Goal: Task Accomplishment & Management: Complete application form

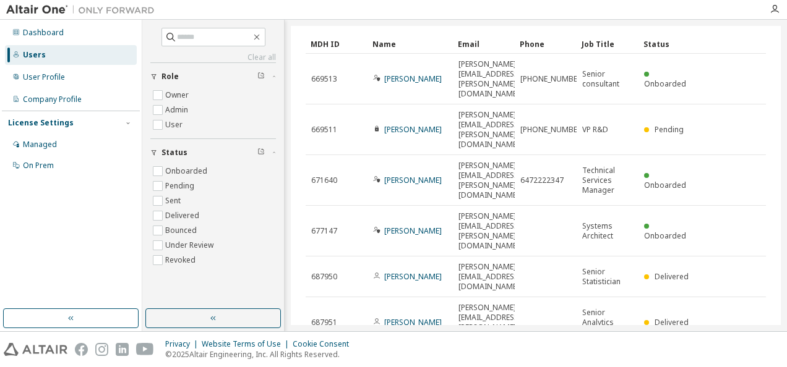
scroll to position [43, 0]
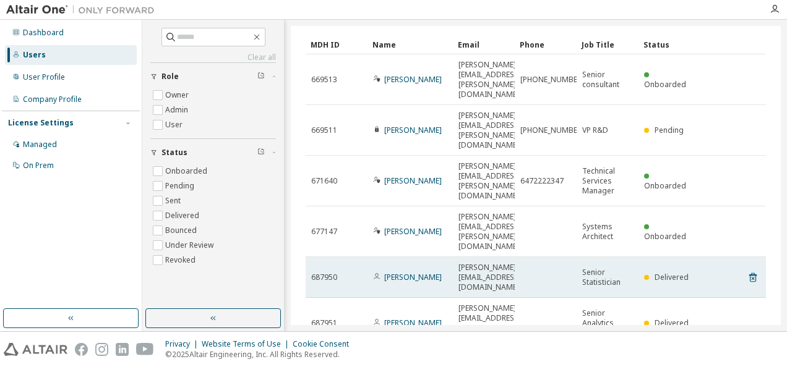
click at [378, 273] on span "[PERSON_NAME]" at bounding box center [407, 278] width 69 height 10
click at [385, 272] on link "[PERSON_NAME]" at bounding box center [413, 277] width 58 height 11
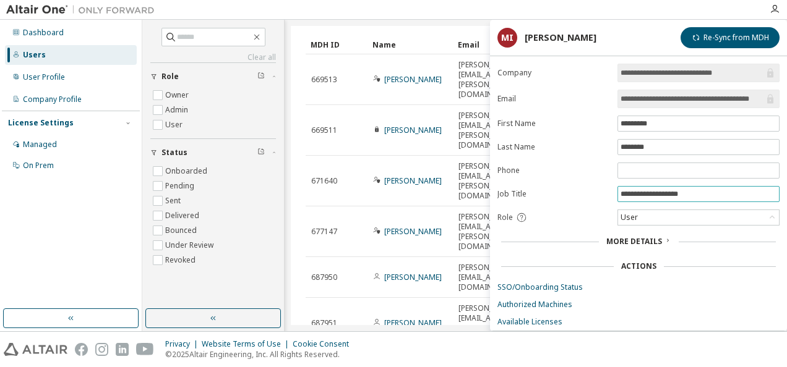
scroll to position [27, 0]
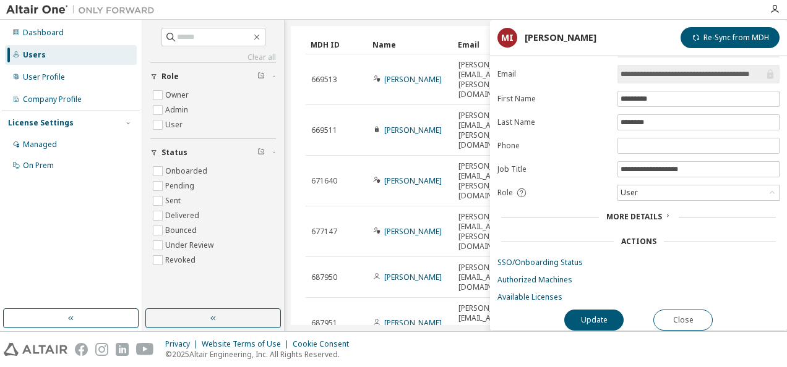
click at [634, 239] on div "Actions" at bounding box center [638, 242] width 35 height 10
click at [655, 212] on span "More Details" at bounding box center [634, 217] width 56 height 11
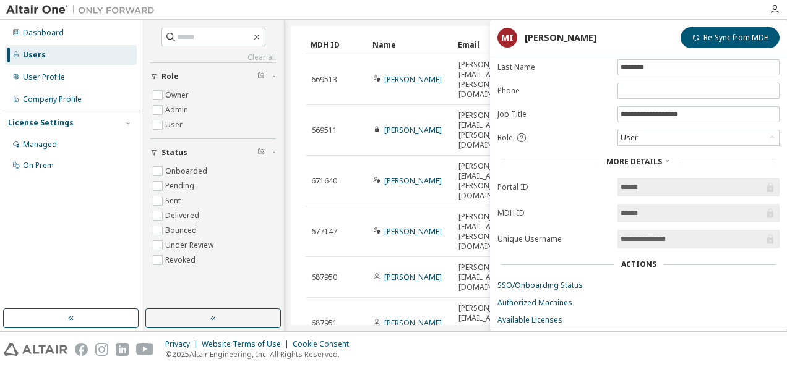
scroll to position [103, 5]
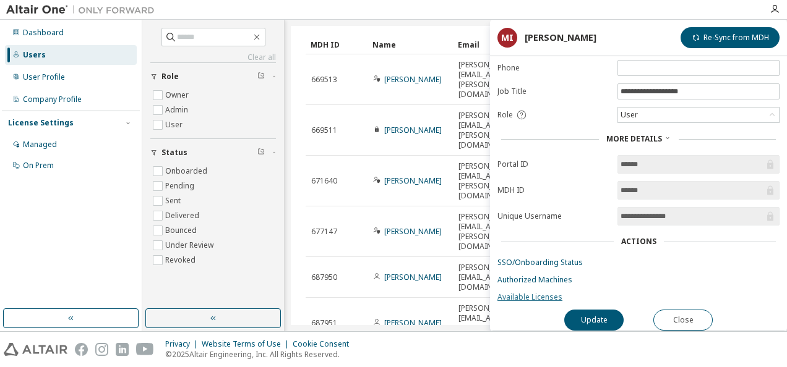
click at [525, 293] on link "Available Licenses" at bounding box center [638, 298] width 282 height 10
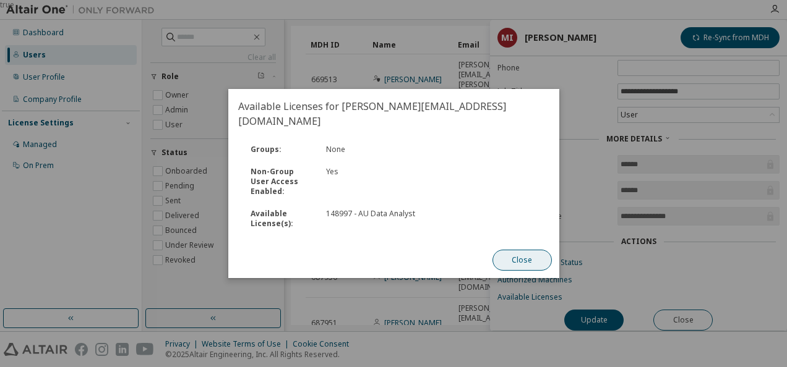
click at [532, 250] on button "Close" at bounding box center [521, 260] width 59 height 21
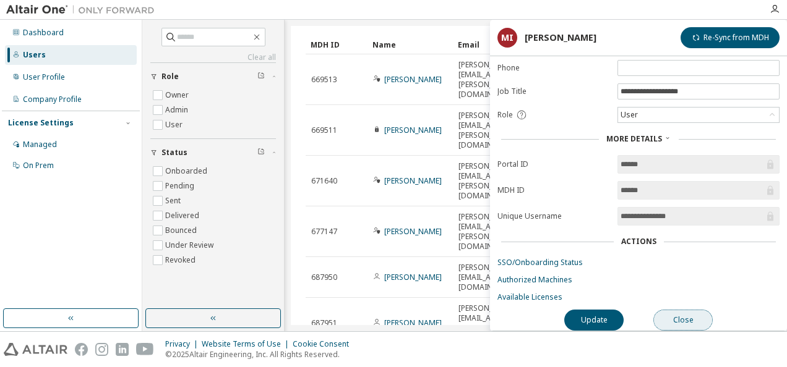
click at [668, 313] on button "Close" at bounding box center [682, 320] width 59 height 21
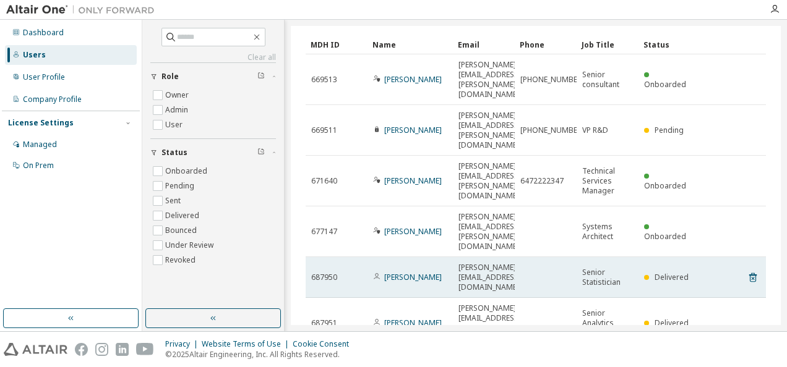
click at [456, 257] on td "margarita.izuymska@environicsanalytics.com" at bounding box center [484, 277] width 62 height 41
click at [400, 272] on link "[PERSON_NAME]" at bounding box center [413, 277] width 58 height 11
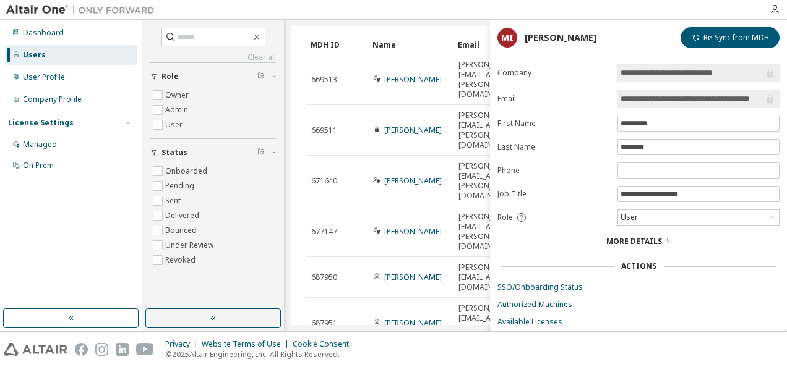
scroll to position [27, 0]
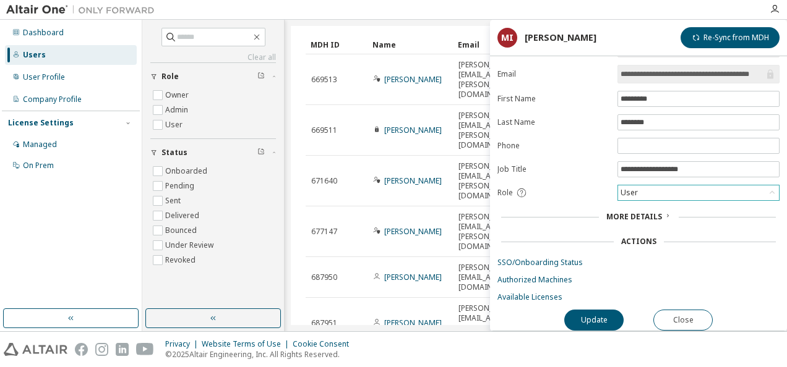
click at [648, 194] on div "User" at bounding box center [698, 193] width 161 height 15
drag, startPoint x: 542, startPoint y: 191, endPoint x: 579, endPoint y: 205, distance: 40.0
click at [579, 205] on form "**********" at bounding box center [638, 171] width 282 height 264
click at [579, 208] on div "More Details" at bounding box center [638, 216] width 282 height 17
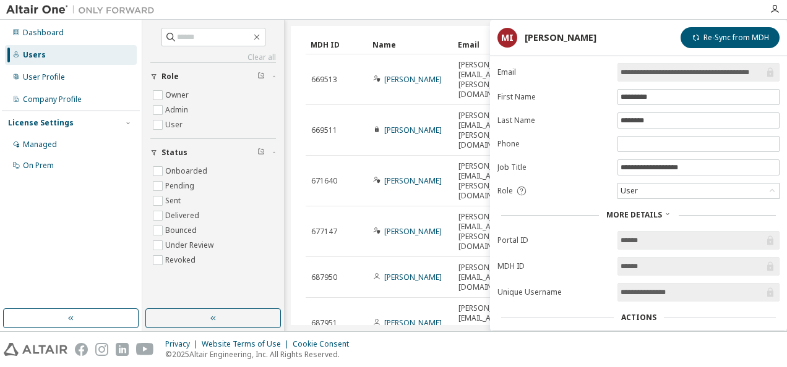
scroll to position [103, 0]
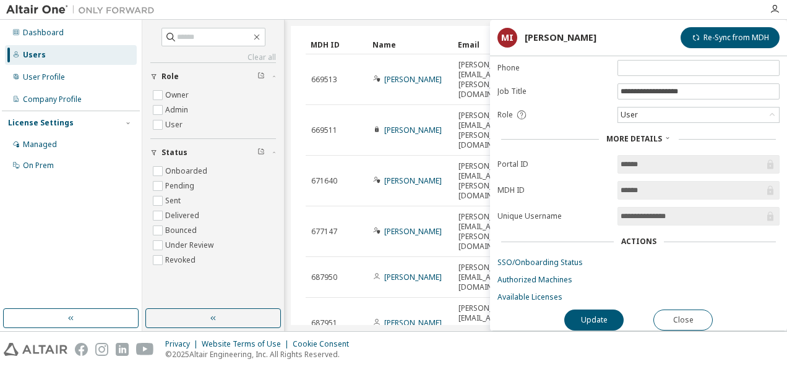
click at [638, 238] on div "Actions" at bounding box center [638, 242] width 35 height 10
click at [554, 258] on link "SSO/Onboarding Status" at bounding box center [638, 263] width 282 height 10
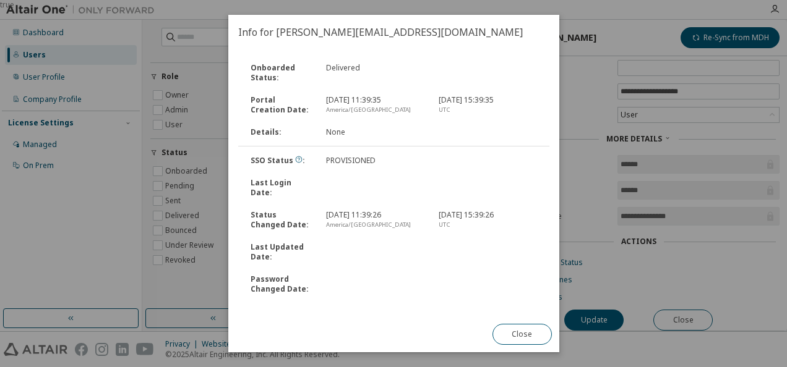
click at [355, 276] on div at bounding box center [374, 285] width 113 height 20
click at [507, 330] on button "Close" at bounding box center [521, 334] width 59 height 21
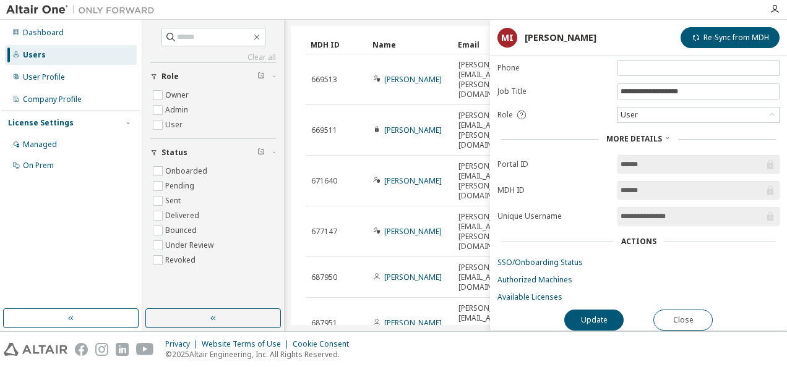
click at [595, 303] on div "**********" at bounding box center [638, 146] width 297 height 370
click at [595, 310] on button "Update" at bounding box center [593, 320] width 59 height 21
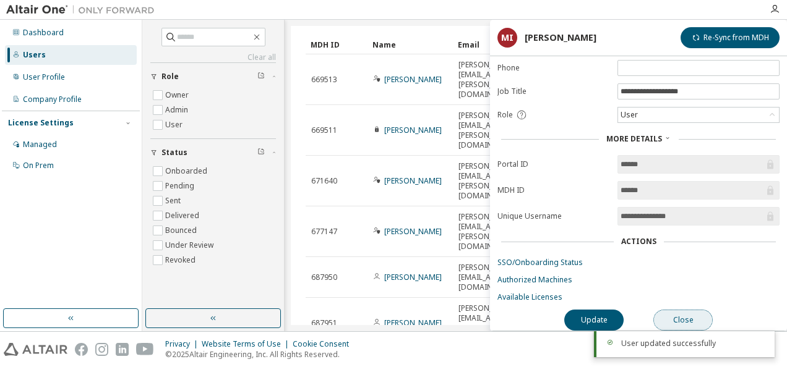
click at [677, 310] on button "Close" at bounding box center [682, 320] width 59 height 21
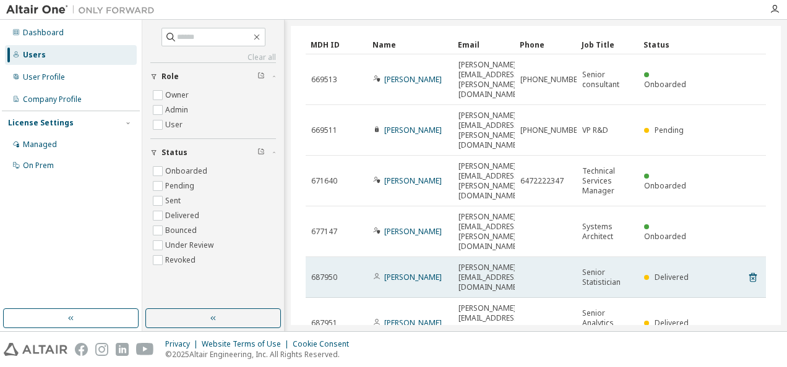
click at [513, 257] on td "margarita.izuymska@environicsanalytics.com" at bounding box center [484, 277] width 62 height 41
click at [349, 273] on div "687950" at bounding box center [336, 278] width 51 height 10
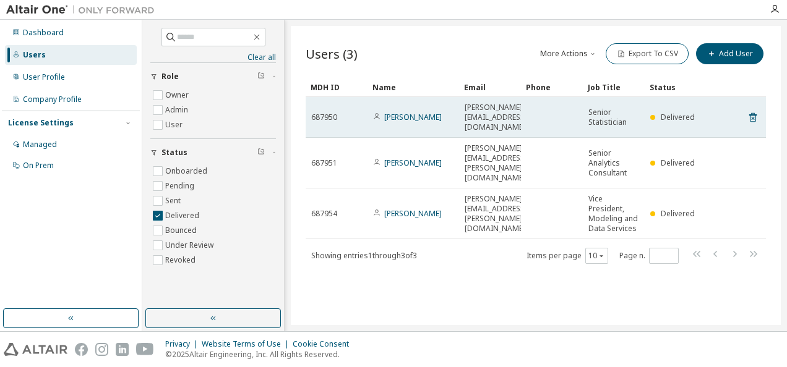
click at [476, 116] on span "margarita.izuymska@environicsanalytics.com" at bounding box center [496, 118] width 62 height 30
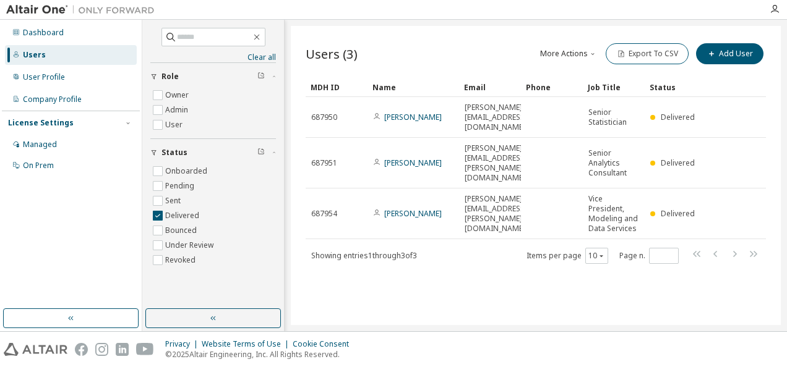
drag, startPoint x: 520, startPoint y: 82, endPoint x: 569, endPoint y: 85, distance: 49.0
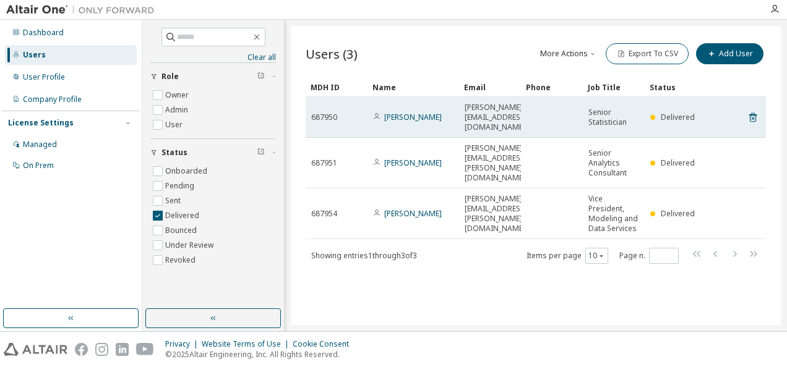
click at [343, 119] on td "687950" at bounding box center [337, 117] width 62 height 41
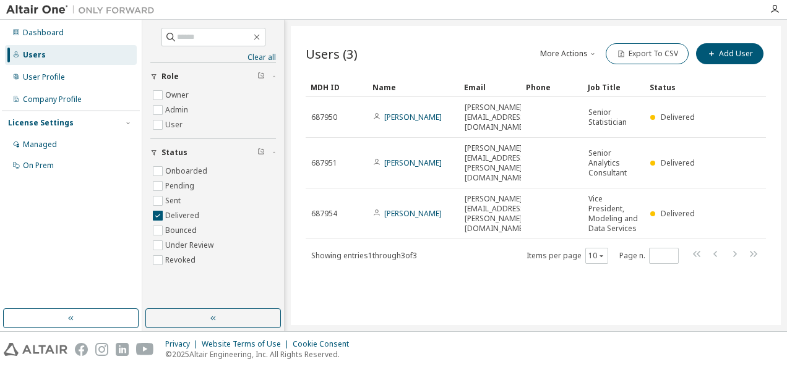
click at [579, 52] on button "More Actions" at bounding box center [568, 53] width 59 height 21
click at [484, 55] on div "Users (3) More Actions Import From CSV Export To CSV Add User" at bounding box center [536, 54] width 460 height 26
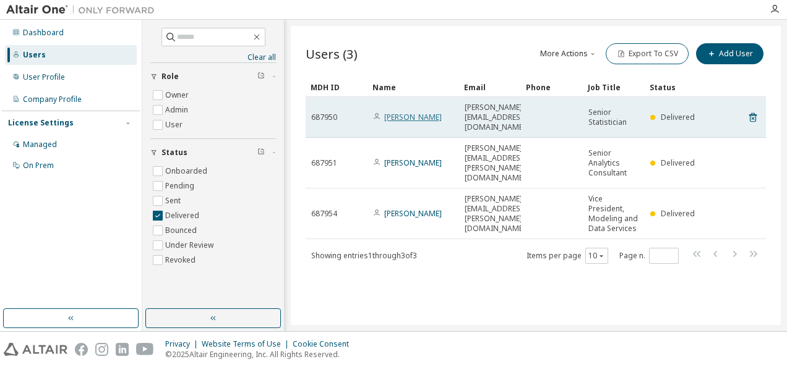
click at [396, 116] on link "[PERSON_NAME]" at bounding box center [413, 117] width 58 height 11
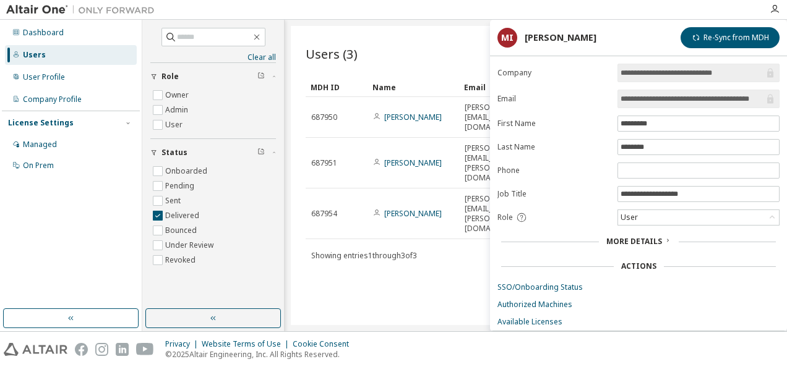
scroll to position [27, 0]
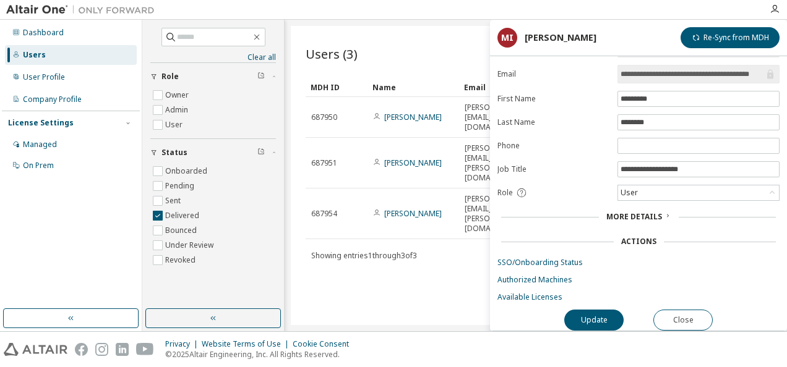
click at [637, 213] on span "More Details" at bounding box center [634, 217] width 56 height 11
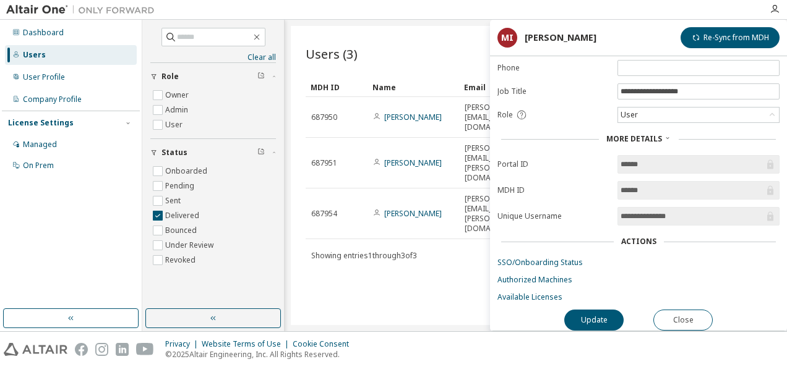
scroll to position [0, 0]
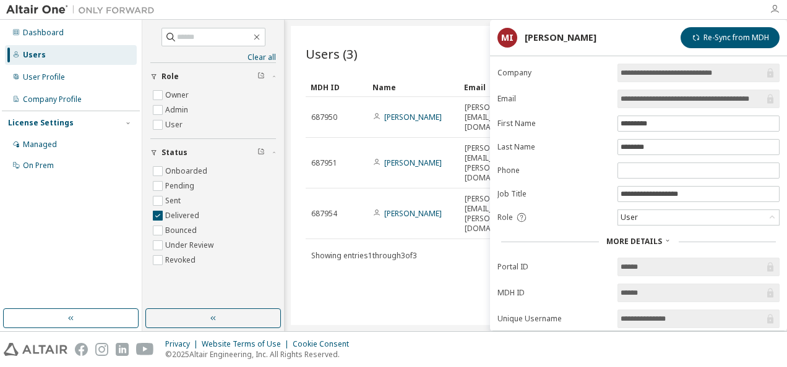
click at [776, 12] on icon "button" at bounding box center [775, 9] width 10 height 10
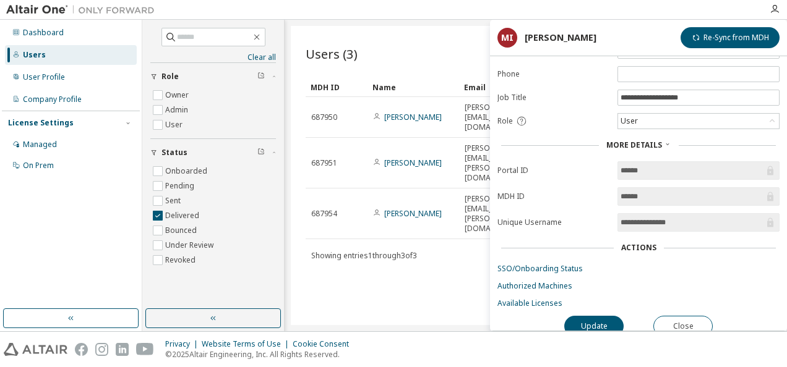
scroll to position [103, 0]
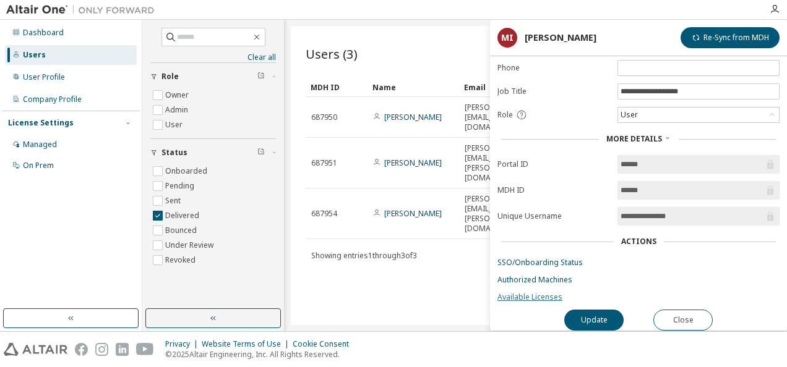
click at [528, 293] on link "Available Licenses" at bounding box center [638, 298] width 282 height 10
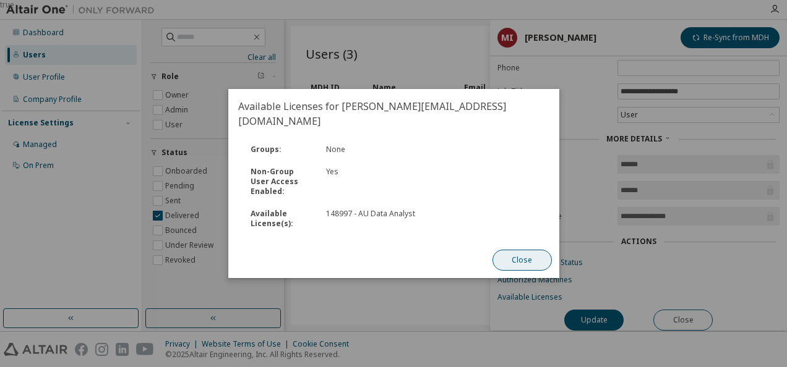
click at [536, 264] on button "Close" at bounding box center [521, 260] width 59 height 21
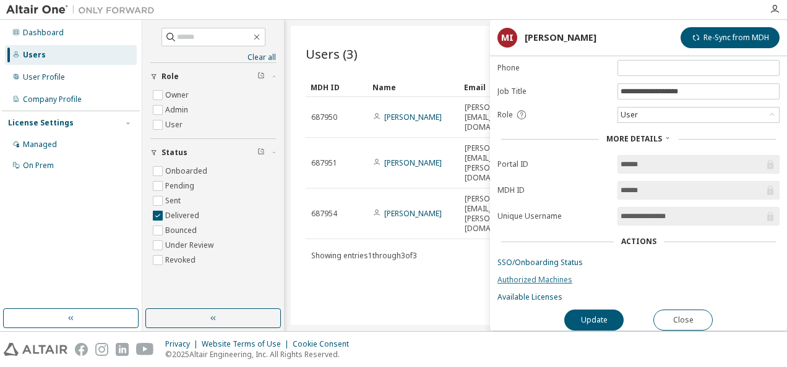
click at [536, 277] on link "Authorized Machines" at bounding box center [638, 280] width 282 height 10
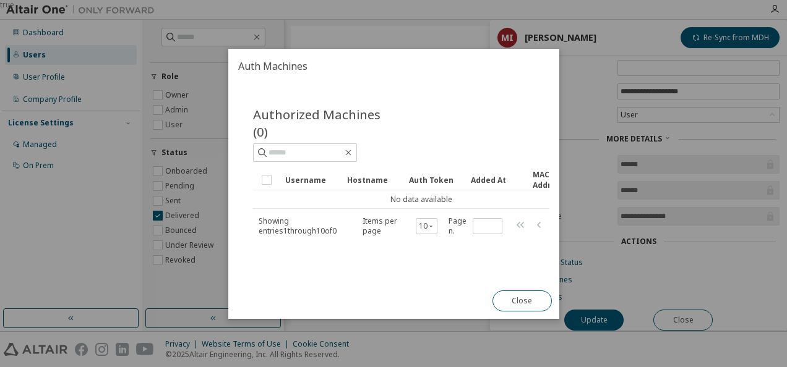
scroll to position [0, 40]
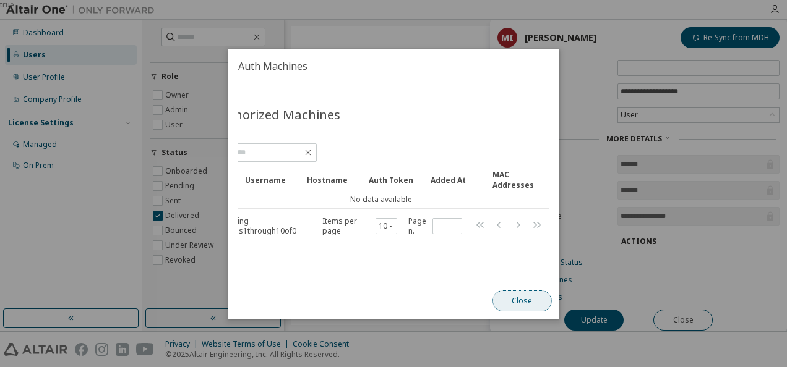
click at [505, 297] on button "Close" at bounding box center [521, 301] width 59 height 21
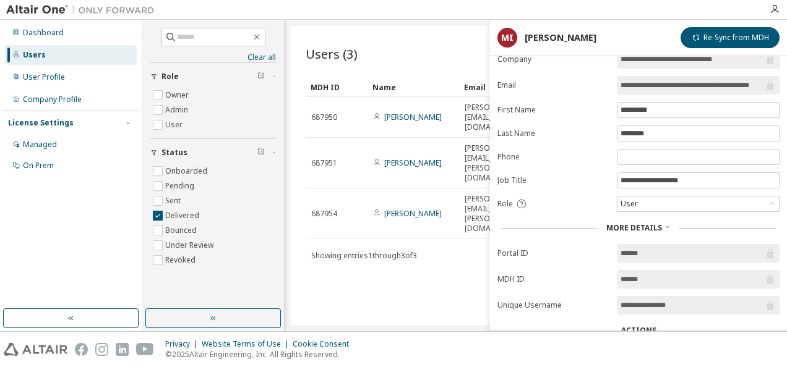
scroll to position [0, 0]
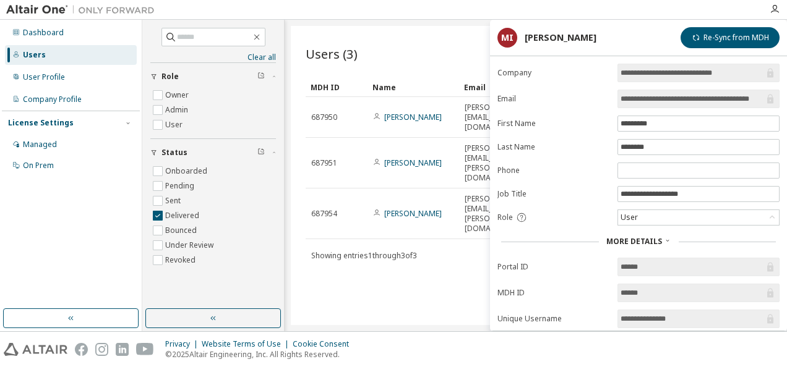
click at [660, 236] on span "More Details" at bounding box center [634, 241] width 56 height 11
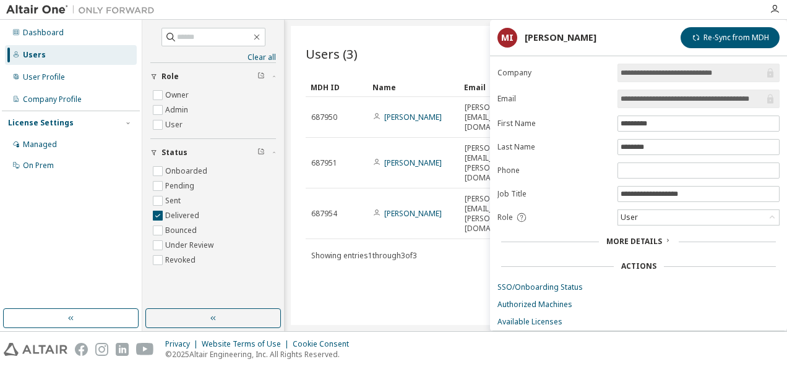
click at [660, 236] on span "More Details" at bounding box center [634, 241] width 56 height 11
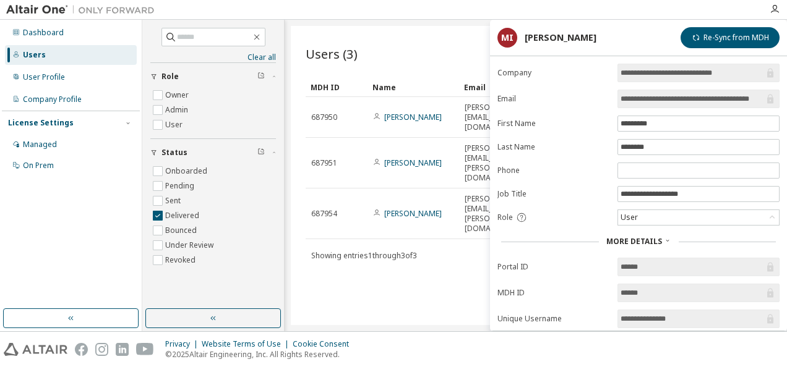
click at [660, 236] on span "More Details" at bounding box center [634, 241] width 56 height 11
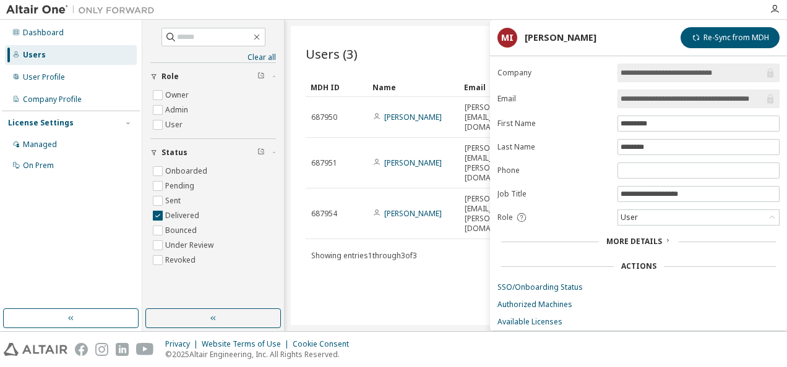
click at [439, 251] on div "Users (3) More Actions Import From CSV Export To CSV Add User Clear Load Save S…" at bounding box center [536, 175] width 490 height 299
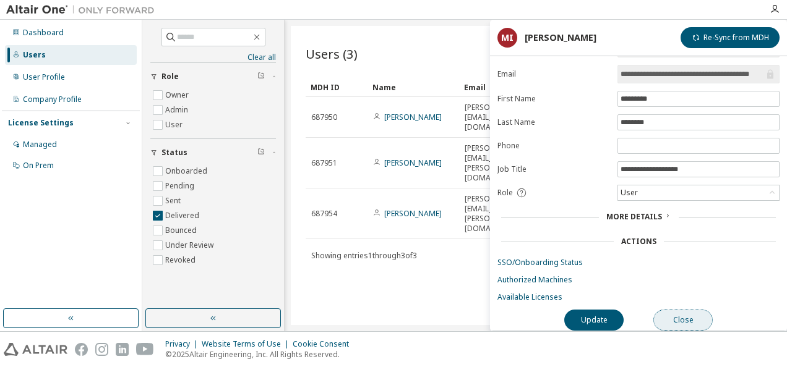
click at [674, 310] on button "Close" at bounding box center [682, 320] width 59 height 21
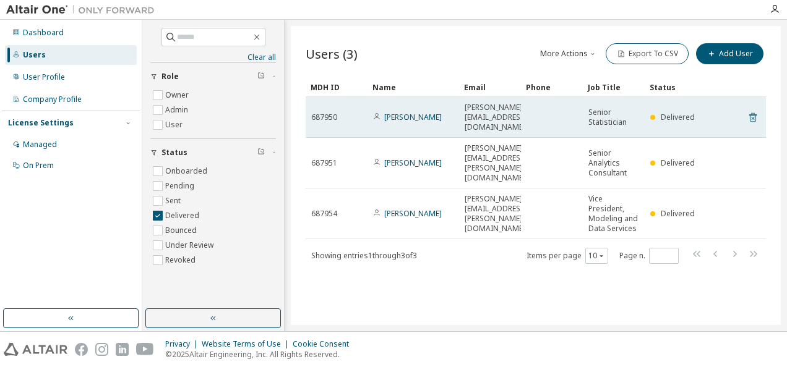
click at [755, 111] on icon at bounding box center [752, 117] width 11 height 15
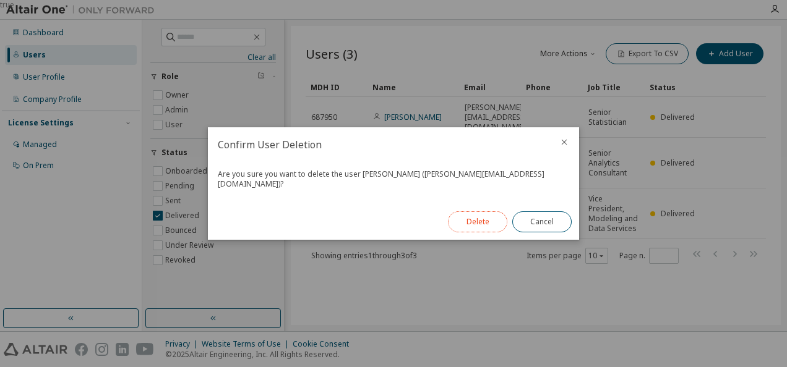
click at [478, 222] on button "Delete" at bounding box center [477, 222] width 59 height 21
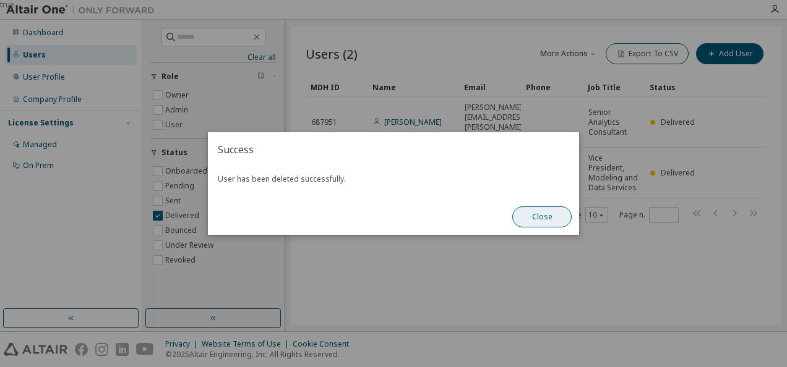
click at [539, 213] on button "Close" at bounding box center [541, 217] width 59 height 21
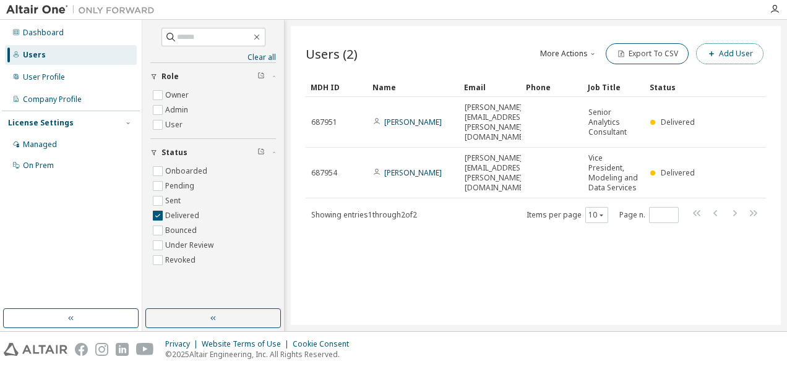
click at [718, 60] on button "Add User" at bounding box center [729, 53] width 67 height 21
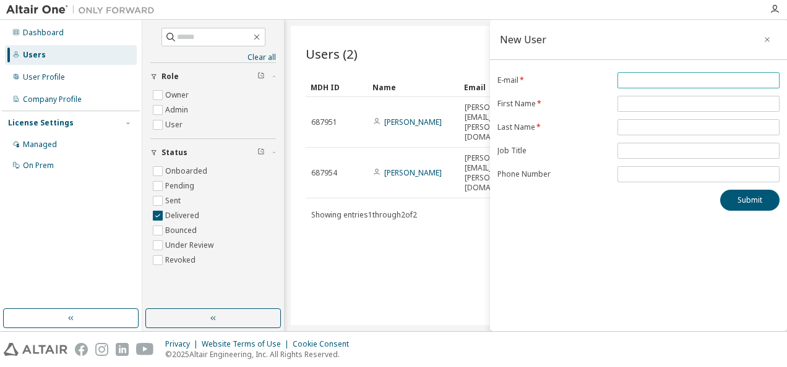
click at [640, 85] on span at bounding box center [698, 80] width 162 height 16
click at [632, 79] on input "email" at bounding box center [699, 80] width 156 height 10
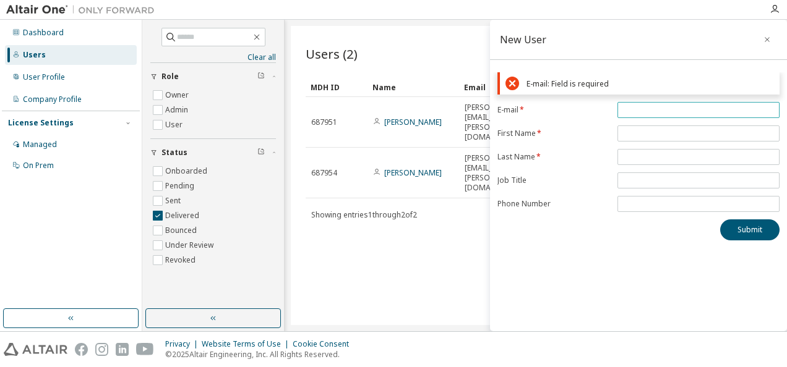
click at [637, 111] on input "email" at bounding box center [699, 110] width 156 height 10
paste input "**********"
type input "**********"
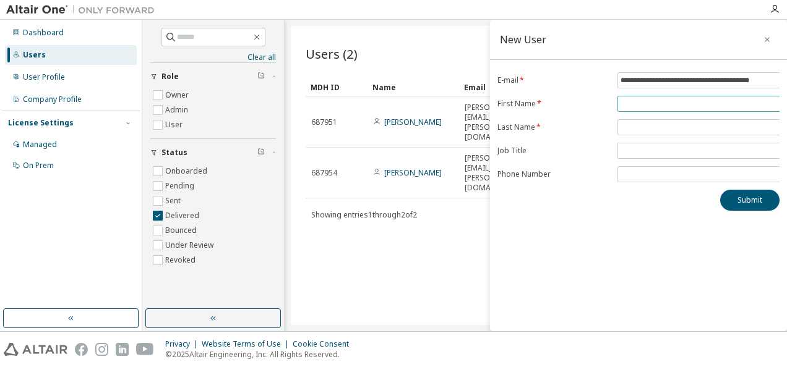
click at [627, 140] on form "**********" at bounding box center [638, 127] width 282 height 110
click at [684, 105] on input "text" at bounding box center [699, 104] width 156 height 10
paste input "**********"
drag, startPoint x: 689, startPoint y: 103, endPoint x: 789, endPoint y: 98, distance: 99.7
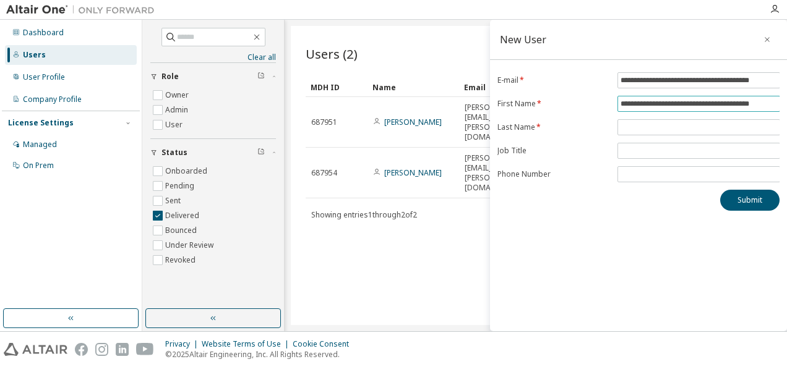
click at [786, 98] on html "**********" at bounding box center [393, 183] width 787 height 367
type input "**********"
click at [653, 130] on input "text" at bounding box center [699, 127] width 156 height 10
paste input "**********"
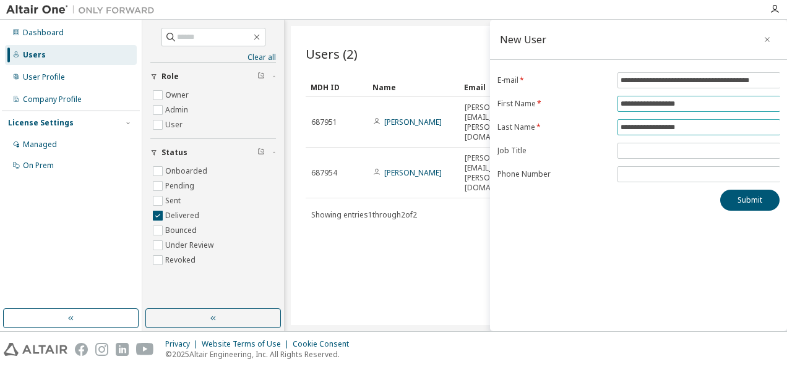
type input "**********"
click at [697, 99] on input "**********" at bounding box center [699, 104] width 156 height 10
type input "*********"
drag, startPoint x: 657, startPoint y: 127, endPoint x: 545, endPoint y: 124, distance: 112.0
click at [545, 124] on form "**********" at bounding box center [638, 127] width 282 height 110
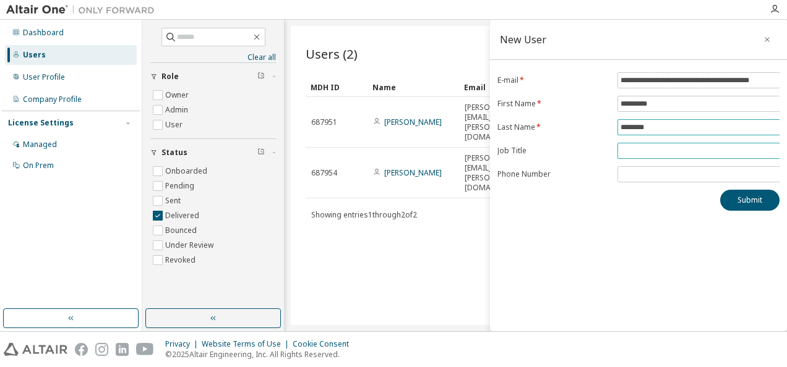
type input "********"
click at [639, 147] on input "text" at bounding box center [699, 151] width 156 height 10
paste input "**********"
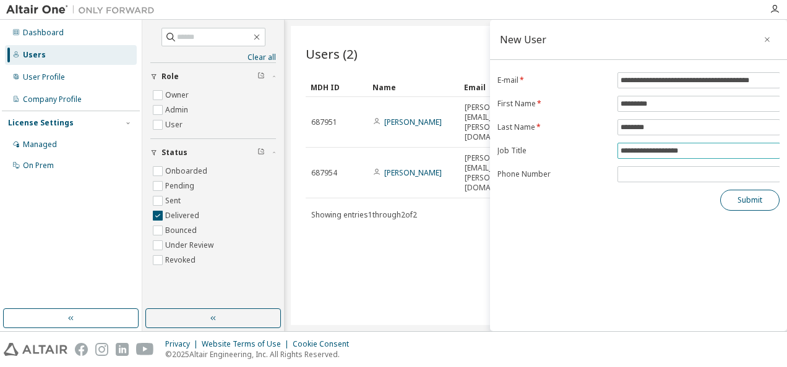
type input "**********"
click at [743, 197] on button "Submit" at bounding box center [749, 200] width 59 height 21
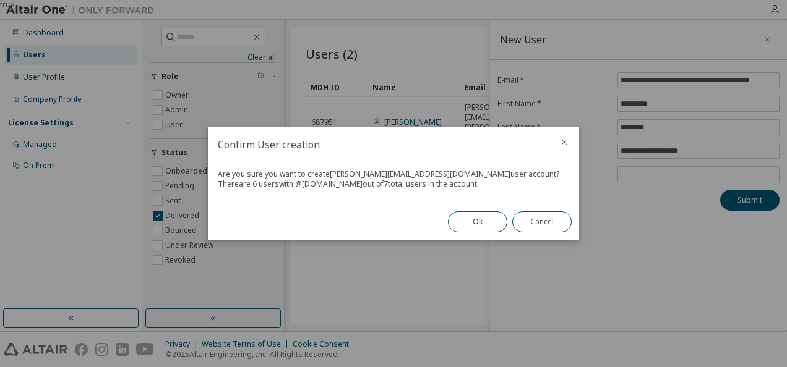
click at [471, 219] on button "Ok" at bounding box center [477, 222] width 59 height 21
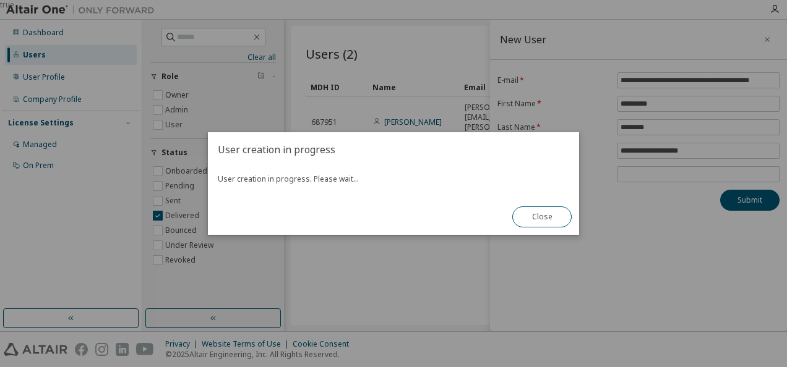
click at [487, 185] on div "User creation in progress. Please wait..." at bounding box center [393, 183] width 371 height 32
click at [541, 213] on button "Close" at bounding box center [541, 217] width 59 height 21
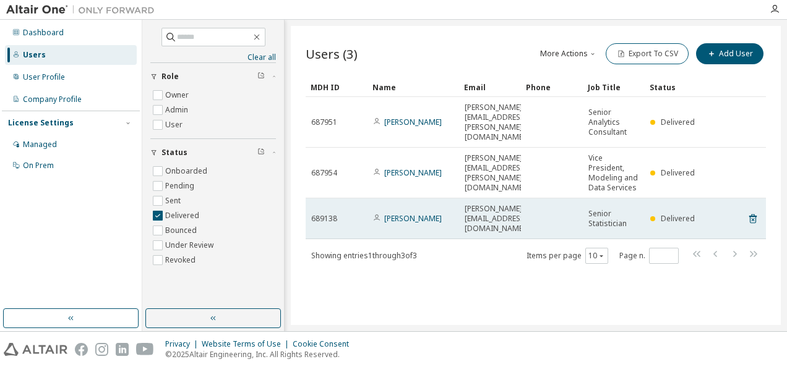
click at [525, 208] on td at bounding box center [552, 219] width 62 height 41
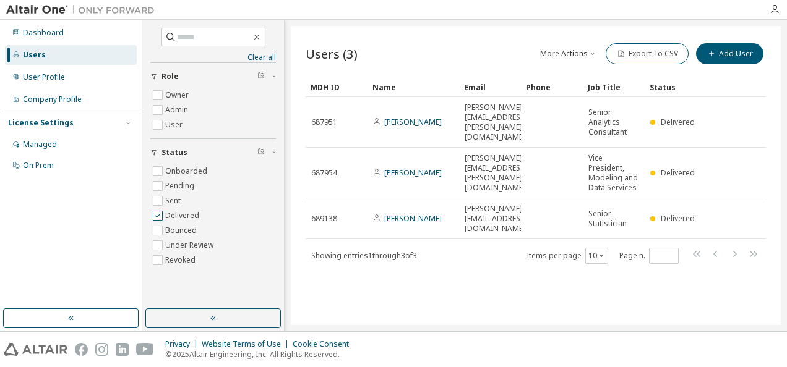
click at [184, 217] on label "Delivered" at bounding box center [183, 215] width 37 height 15
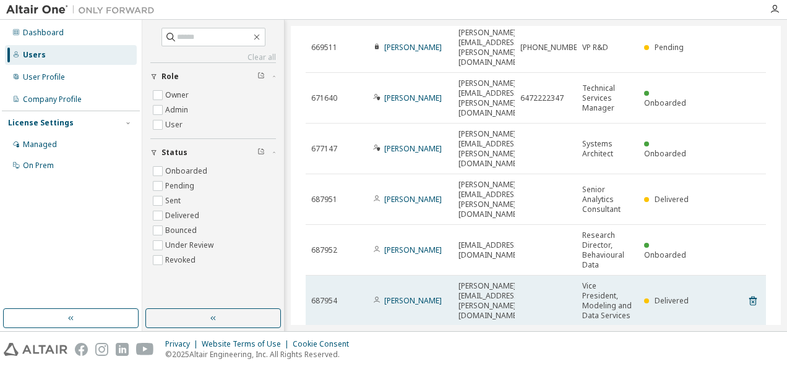
scroll to position [126, 0]
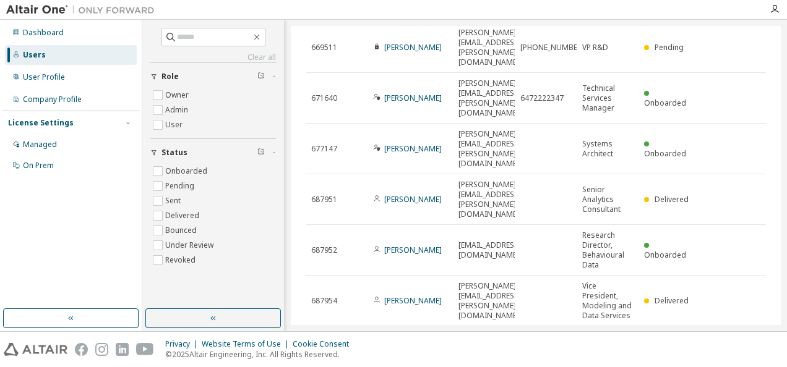
click at [517, 327] on td at bounding box center [546, 347] width 62 height 41
click at [328, 342] on span "689138" at bounding box center [324, 347] width 26 height 10
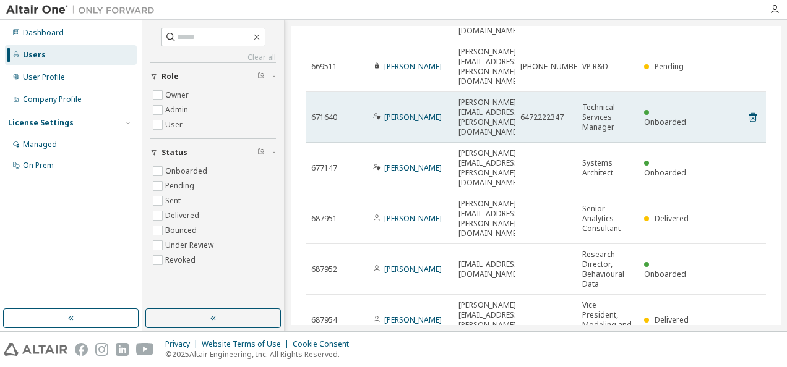
scroll to position [126, 0]
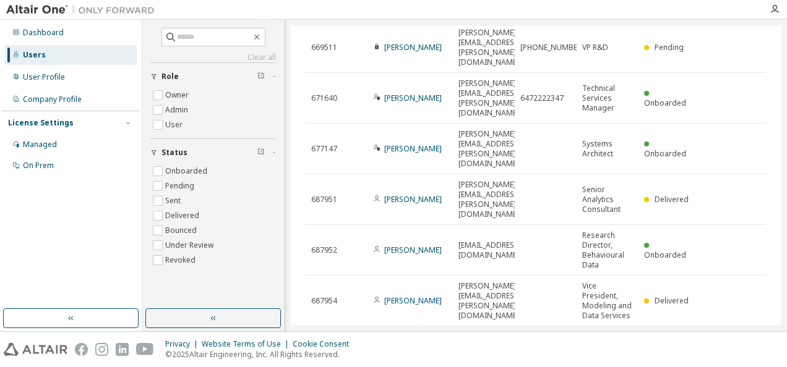
click at [458, 327] on td "[PERSON_NAME][EMAIL_ADDRESS][DOMAIN_NAME]" at bounding box center [484, 347] width 62 height 41
click at [329, 342] on span "689138" at bounding box center [324, 347] width 26 height 10
click at [221, 211] on span "Delivered" at bounding box center [213, 215] width 126 height 15
click at [195, 214] on label "Delivered" at bounding box center [183, 215] width 37 height 15
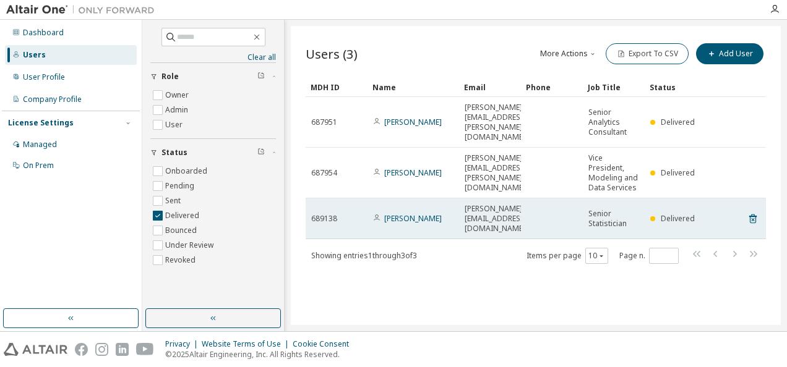
click at [343, 209] on td "689138" at bounding box center [337, 219] width 62 height 41
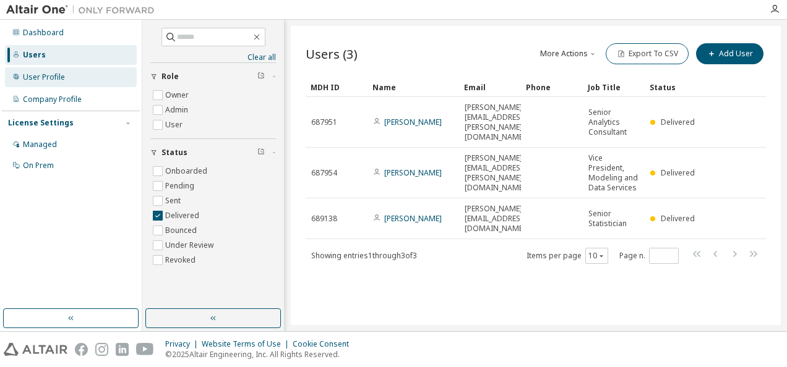
click at [57, 86] on div "User Profile" at bounding box center [71, 77] width 132 height 20
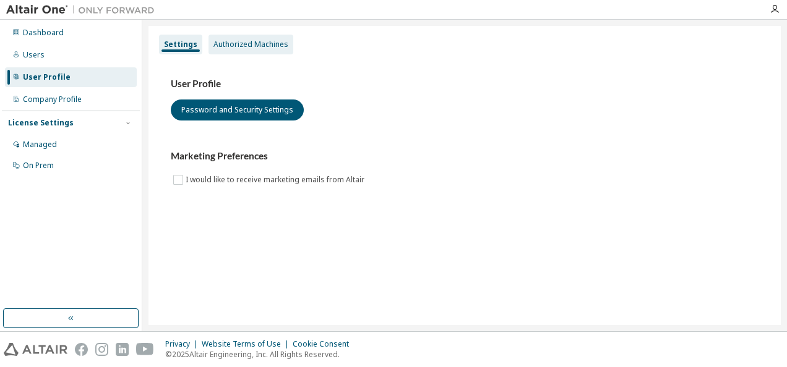
click at [236, 51] on div "Authorized Machines" at bounding box center [250, 45] width 85 height 20
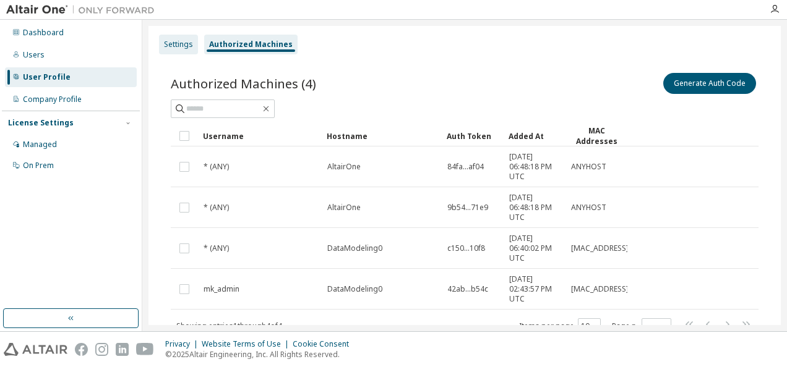
click at [177, 48] on div "Settings" at bounding box center [178, 45] width 29 height 10
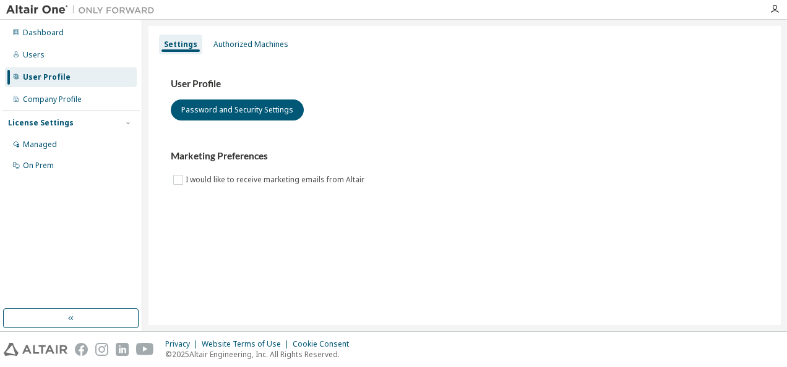
click at [82, 66] on div "Dashboard Users User Profile Company Profile License Settings Managed On Prem" at bounding box center [71, 99] width 138 height 155
click at [32, 54] on div "Users" at bounding box center [34, 55] width 22 height 10
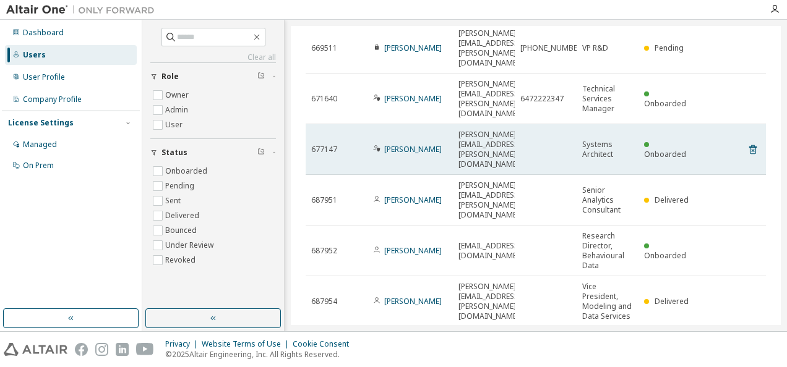
scroll to position [126, 0]
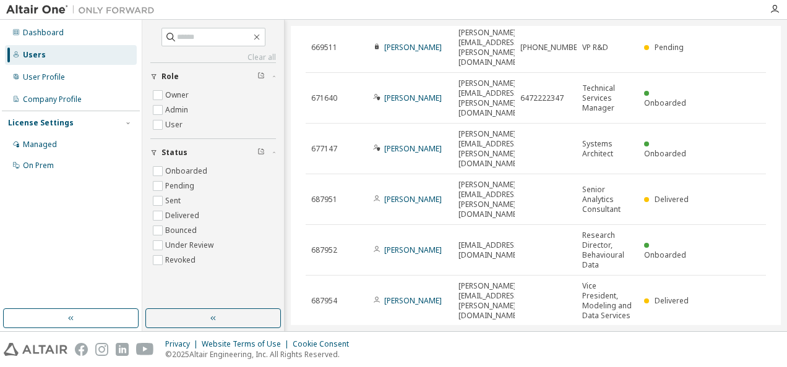
click at [412, 342] on span "[PERSON_NAME]" at bounding box center [407, 347] width 69 height 10
click at [397, 341] on link "[PERSON_NAME]" at bounding box center [413, 346] width 58 height 11
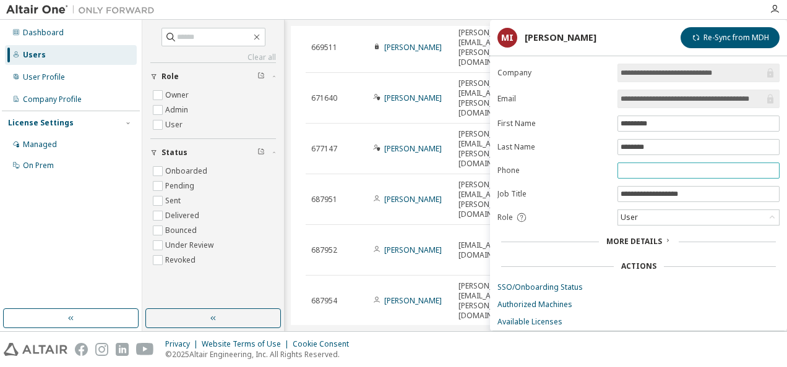
scroll to position [27, 0]
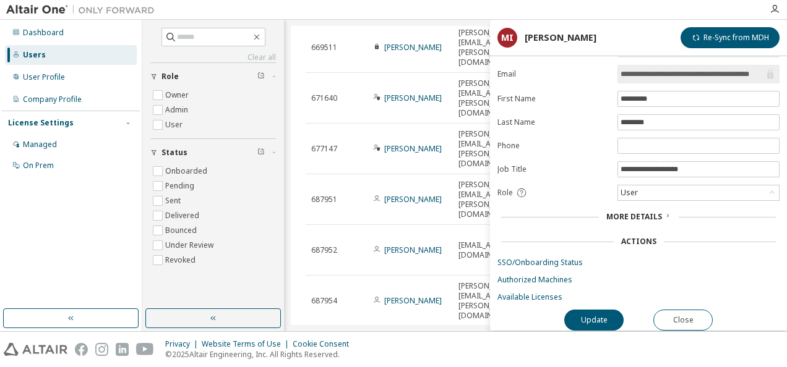
click at [639, 212] on span "More Details" at bounding box center [634, 217] width 56 height 11
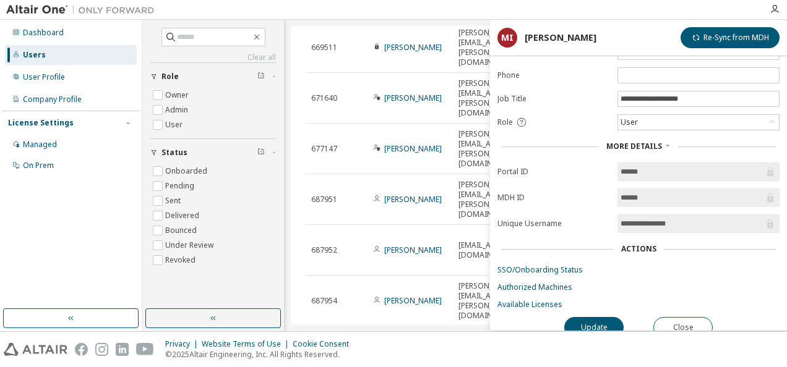
scroll to position [103, 0]
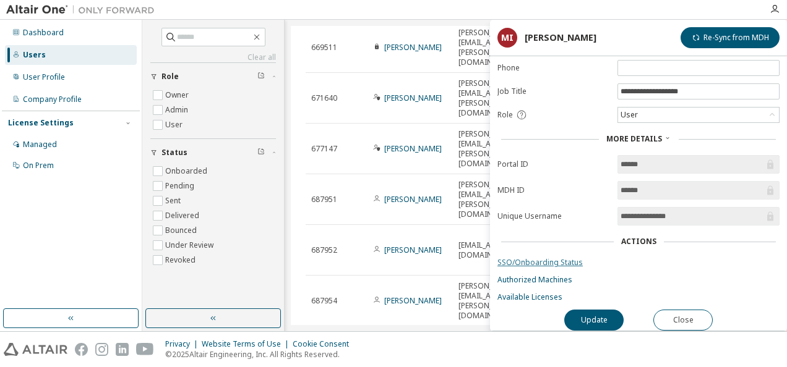
click at [557, 258] on link "SSO/Onboarding Status" at bounding box center [638, 263] width 282 height 10
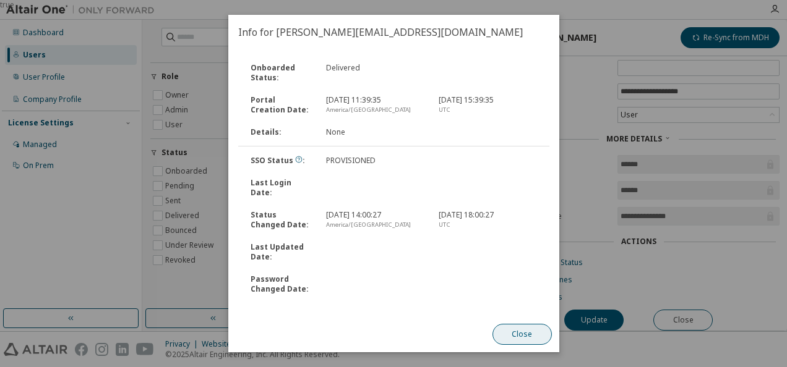
click at [518, 332] on button "Close" at bounding box center [521, 334] width 59 height 21
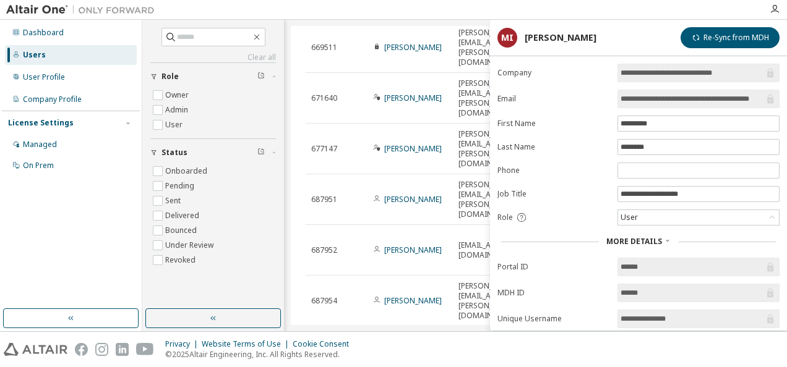
scroll to position [103, 6]
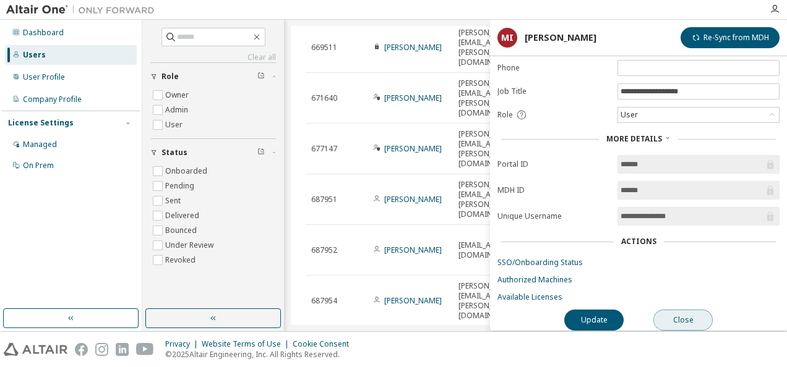
click at [678, 312] on button "Close" at bounding box center [682, 320] width 59 height 21
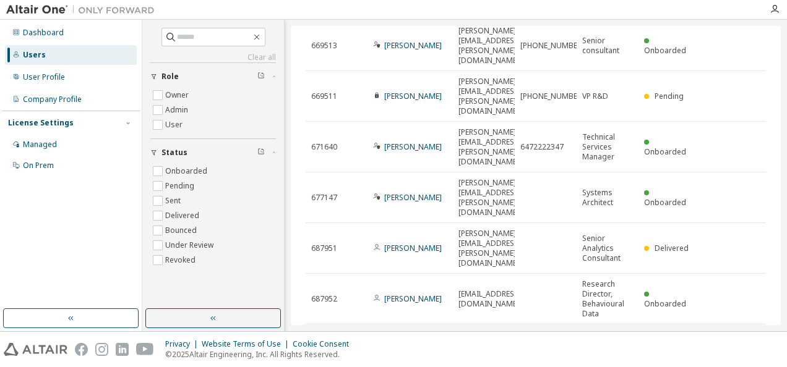
scroll to position [80, 0]
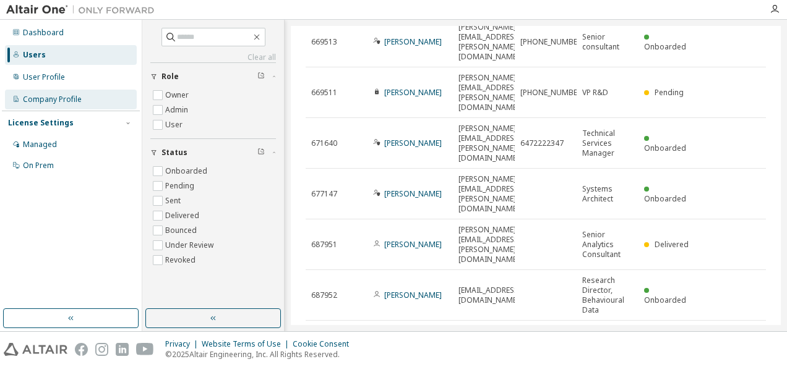
click at [19, 101] on icon at bounding box center [15, 98] width 7 height 7
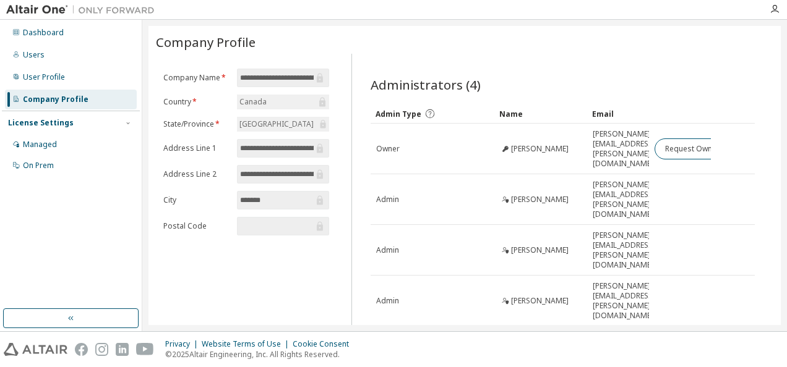
click at [71, 129] on div "License Settings Managed On Prem" at bounding box center [71, 144] width 138 height 66
click at [58, 121] on div "License Settings" at bounding box center [41, 123] width 66 height 10
click at [46, 139] on div "Managed" at bounding box center [71, 145] width 132 height 20
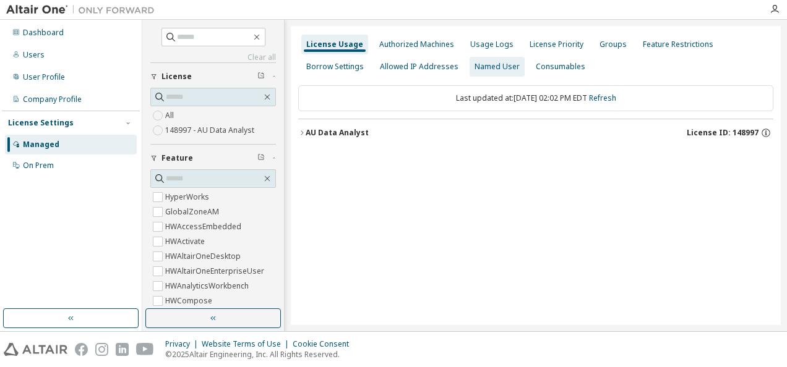
click at [474, 75] on div "Named User" at bounding box center [497, 67] width 55 height 20
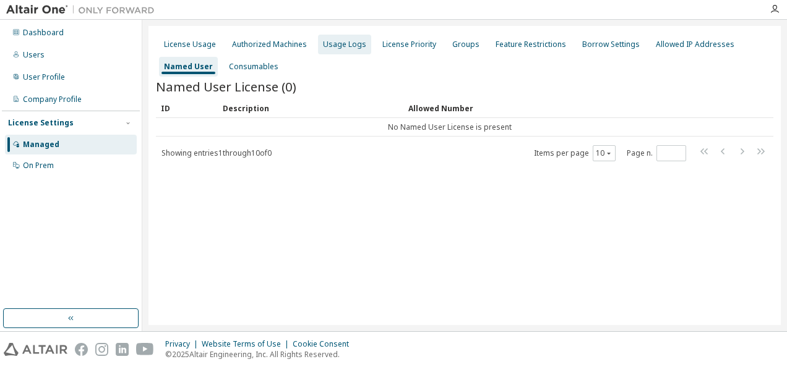
click at [354, 49] on div "Usage Logs" at bounding box center [344, 45] width 53 height 20
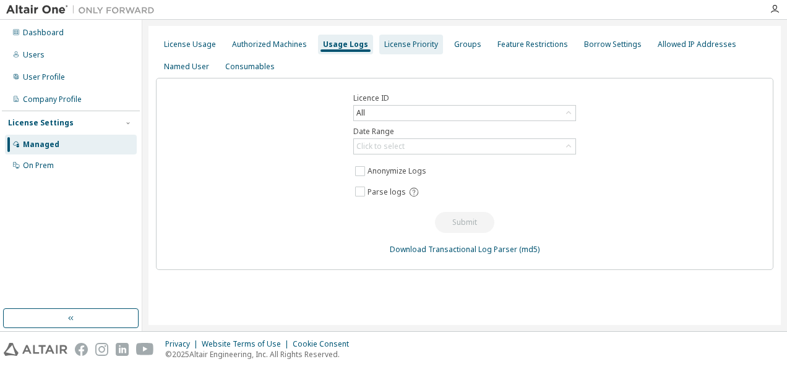
click at [418, 53] on div "License Priority" at bounding box center [411, 45] width 64 height 20
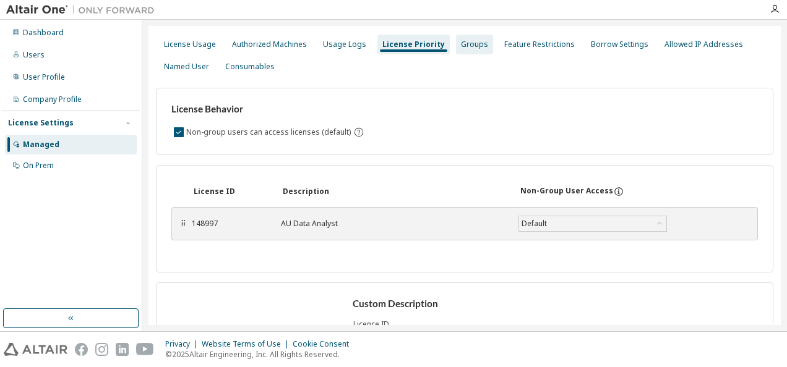
click at [459, 51] on div "Groups" at bounding box center [474, 45] width 37 height 20
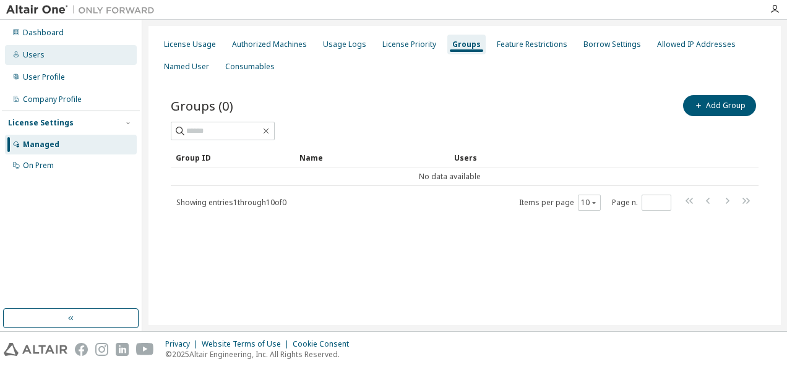
click at [33, 64] on div "Users" at bounding box center [71, 55] width 132 height 20
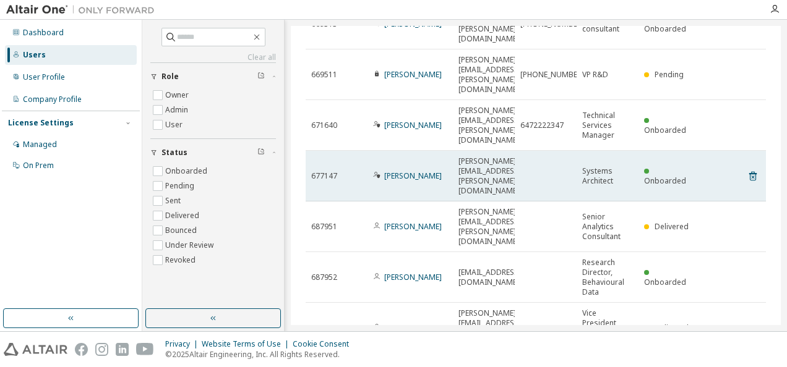
scroll to position [126, 0]
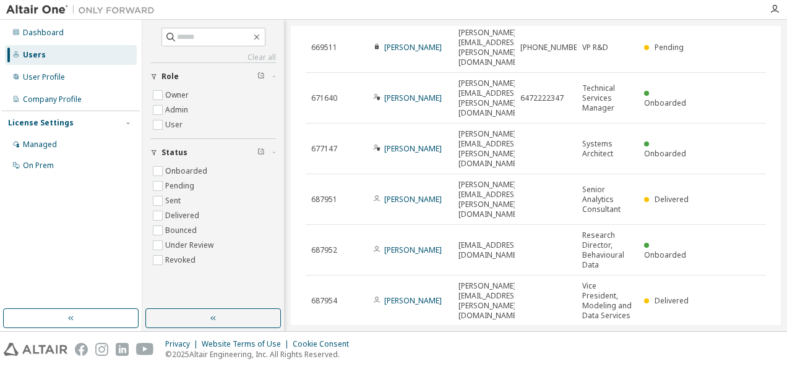
click at [403, 341] on link "[PERSON_NAME]" at bounding box center [413, 346] width 58 height 11
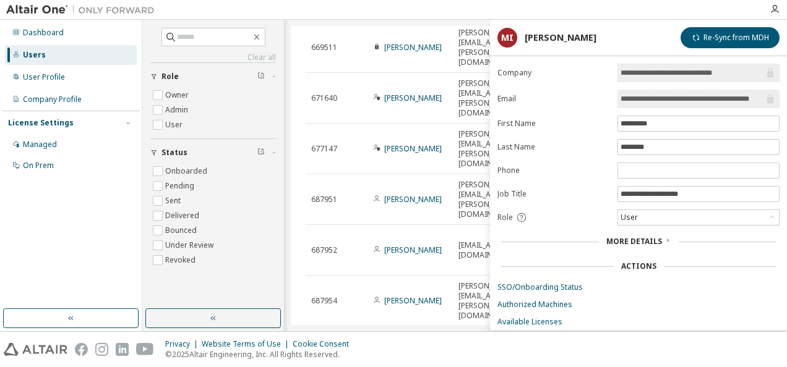
scroll to position [27, 0]
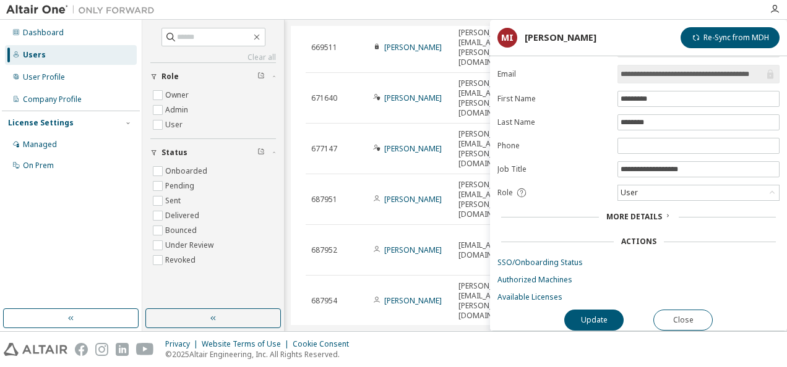
click at [577, 212] on div "More Details" at bounding box center [638, 217] width 275 height 10
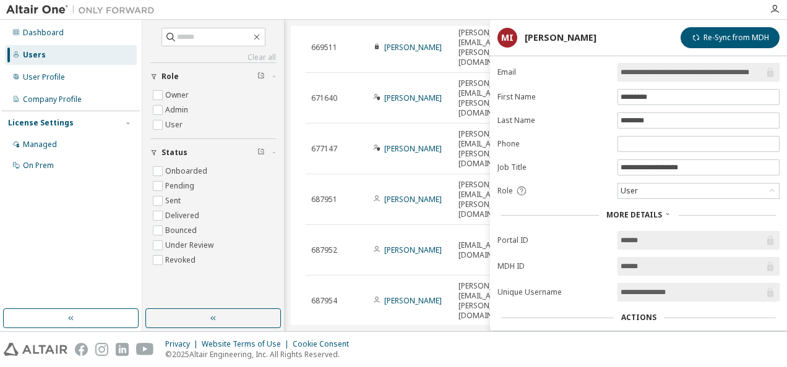
scroll to position [103, 0]
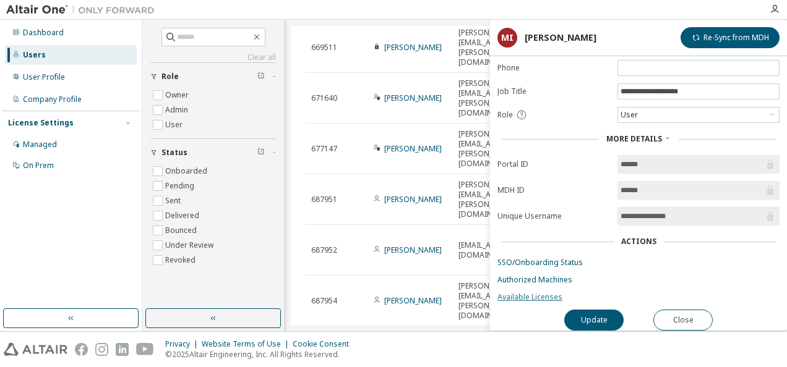
click at [527, 293] on link "Available Licenses" at bounding box center [638, 298] width 282 height 10
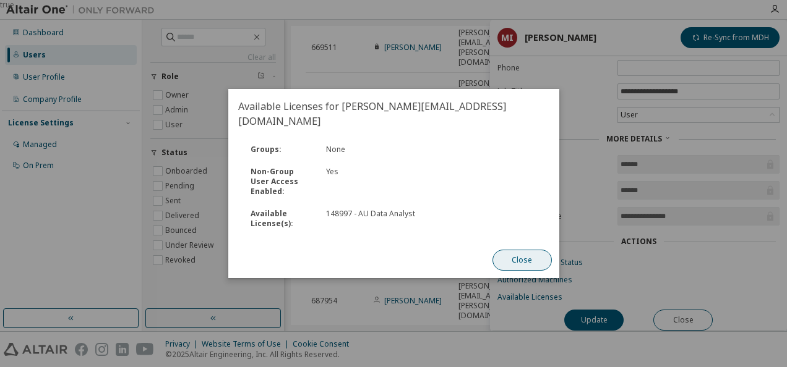
click at [526, 259] on button "Close" at bounding box center [521, 260] width 59 height 21
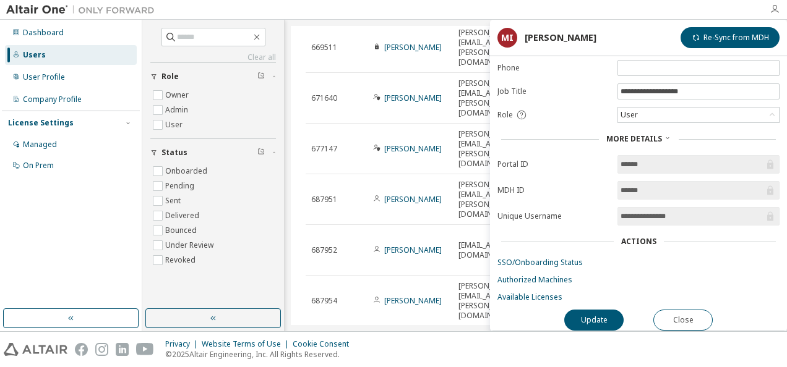
click at [778, 14] on icon "button" at bounding box center [775, 9] width 10 height 10
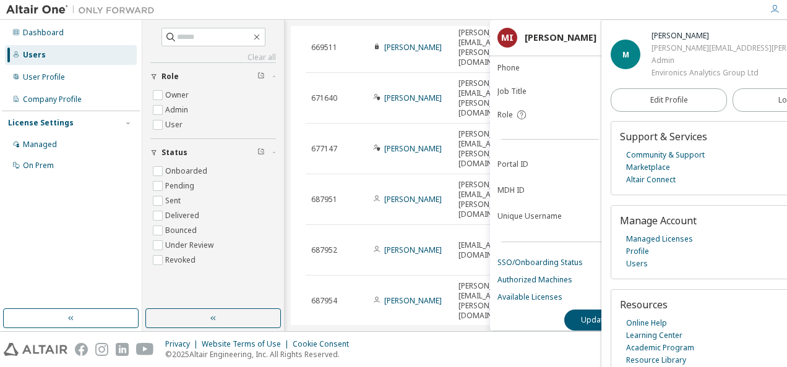
scroll to position [60, 0]
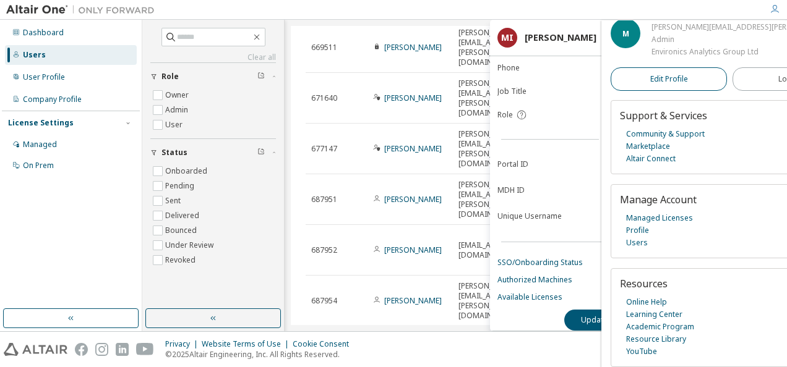
click at [669, 78] on link "Edit Profile" at bounding box center [669, 79] width 116 height 24
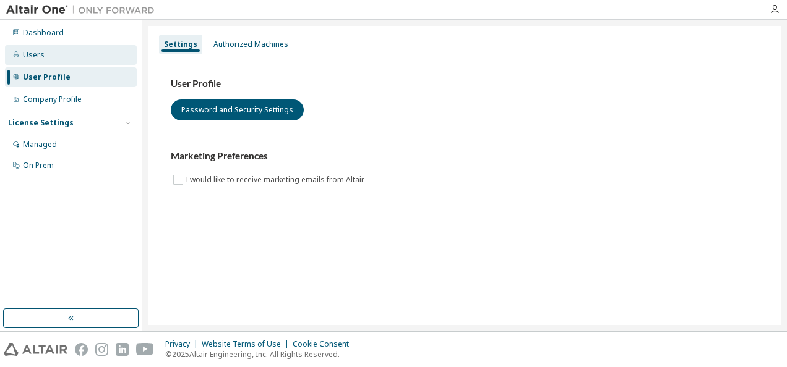
click at [61, 56] on div "Users" at bounding box center [71, 55] width 132 height 20
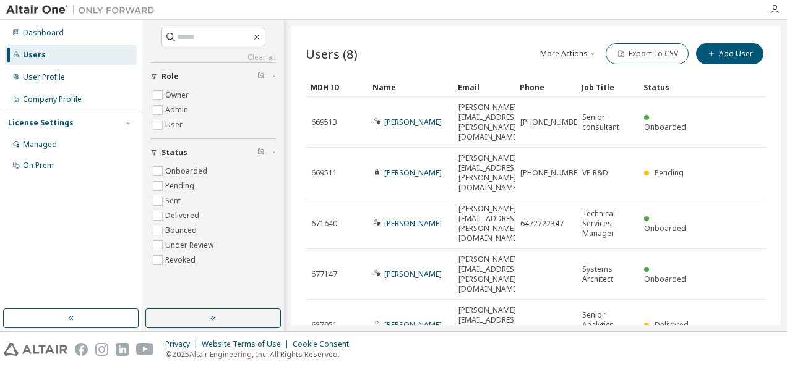
click at [684, 14] on div at bounding box center [461, 9] width 601 height 19
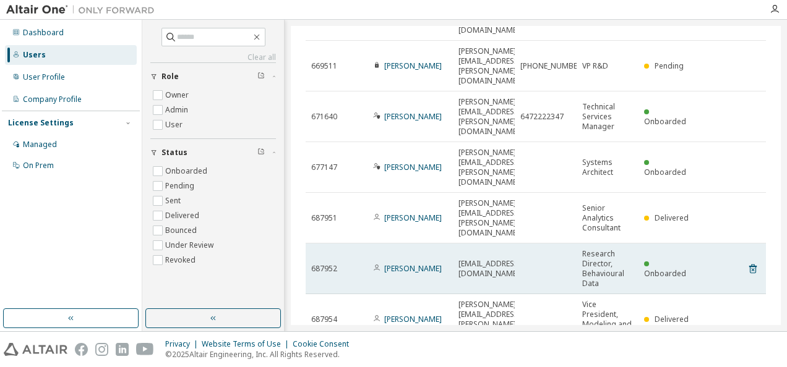
scroll to position [126, 0]
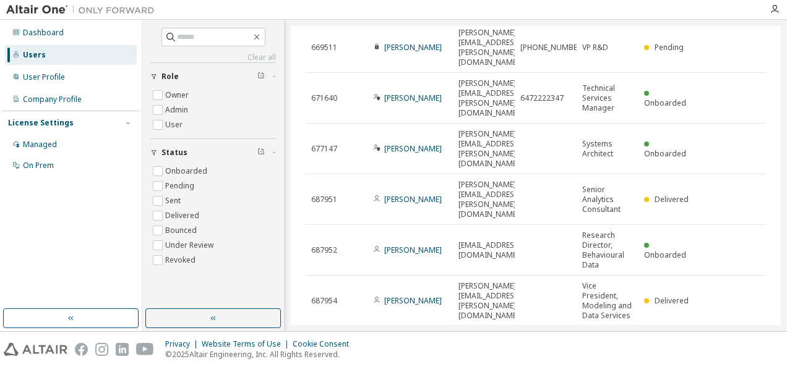
click at [392, 341] on link "[PERSON_NAME]" at bounding box center [413, 346] width 58 height 11
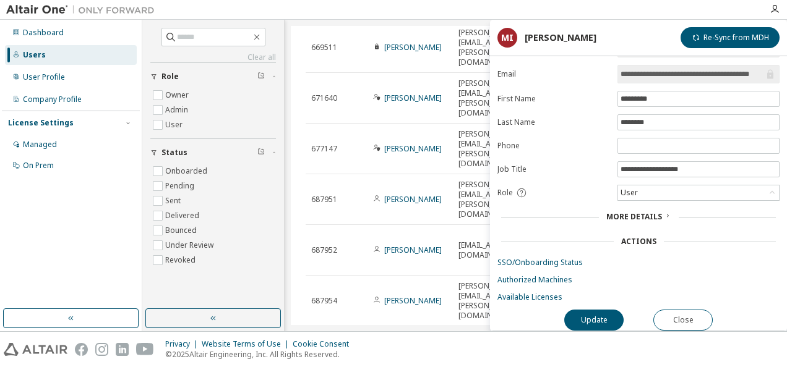
scroll to position [27, 1]
click at [635, 212] on span "More Details" at bounding box center [634, 217] width 56 height 11
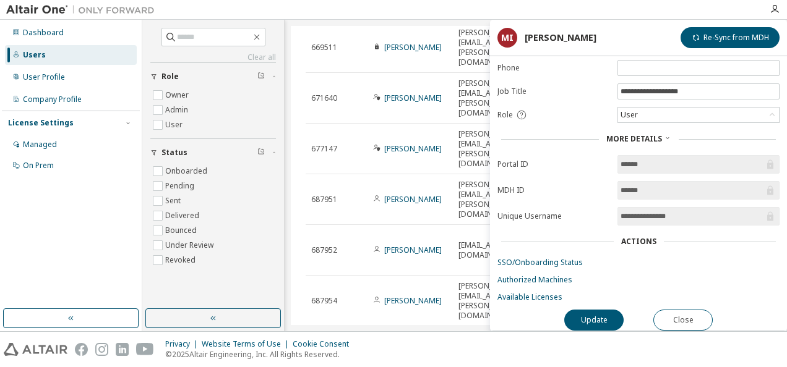
scroll to position [0, 6]
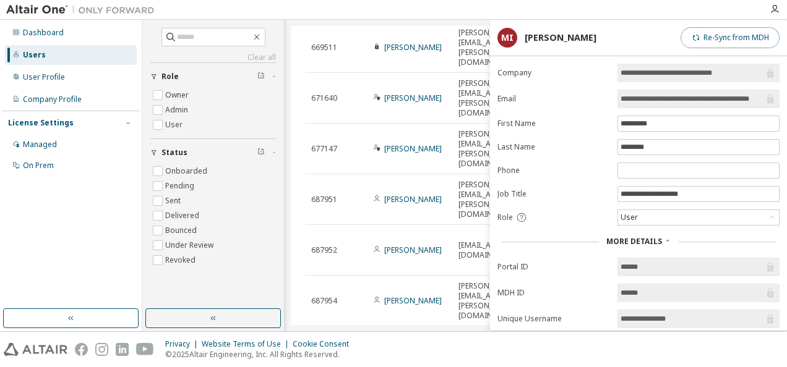
click at [723, 40] on button "Re-Sync from MDH" at bounding box center [730, 37] width 99 height 21
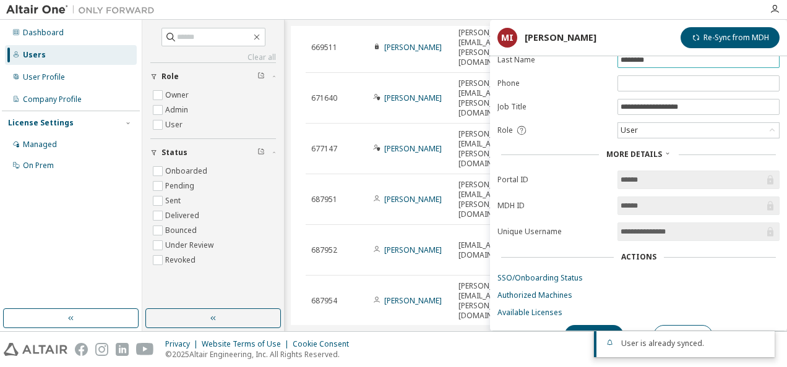
scroll to position [103, 6]
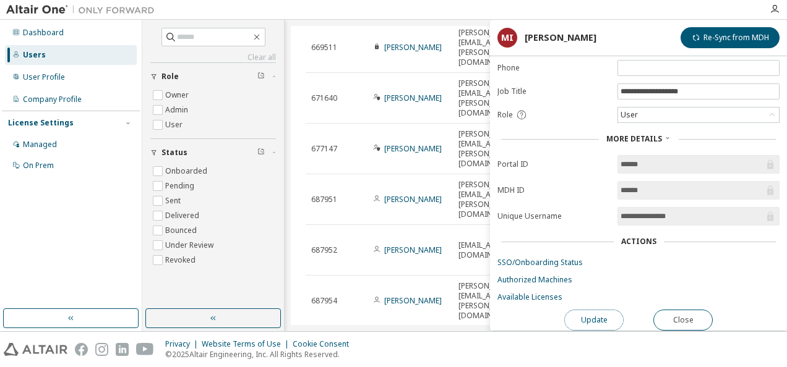
click at [606, 311] on button "Update" at bounding box center [593, 320] width 59 height 21
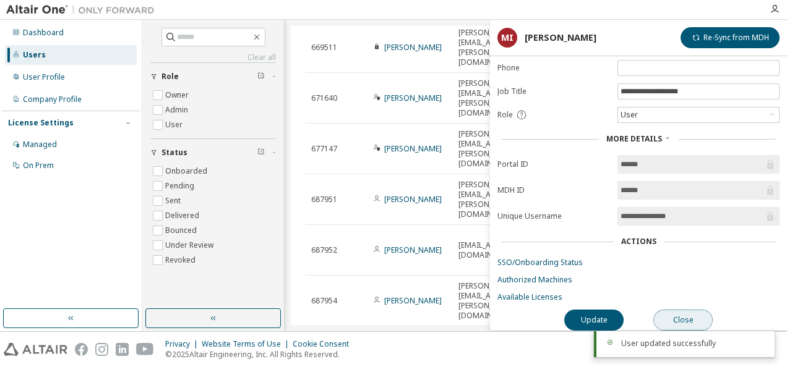
click at [674, 320] on button "Close" at bounding box center [682, 320] width 59 height 21
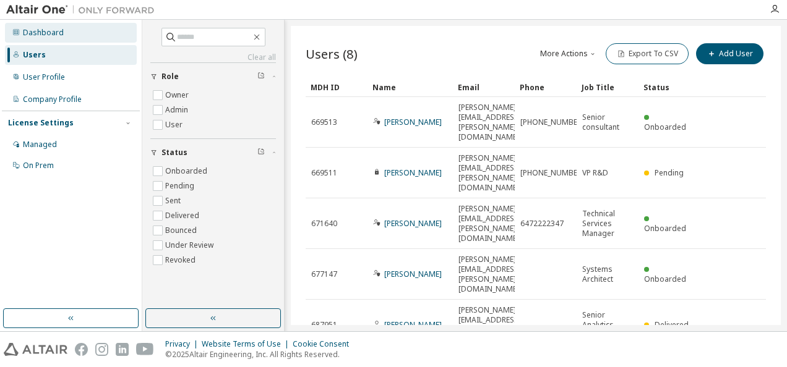
click at [42, 36] on div "Dashboard" at bounding box center [43, 33] width 41 height 10
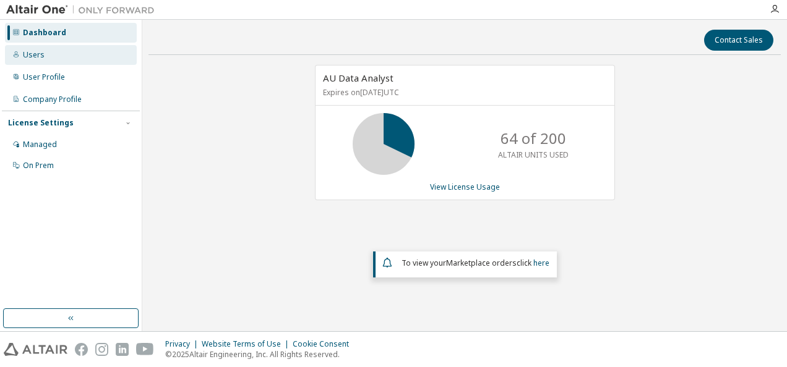
click at [34, 50] on div "Users" at bounding box center [34, 55] width 22 height 10
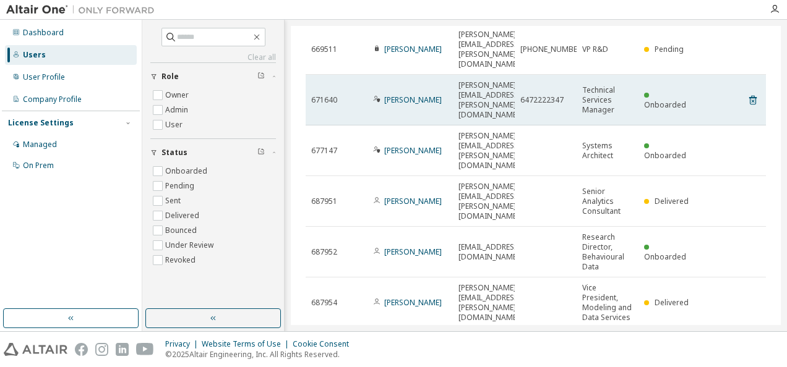
scroll to position [123, 0]
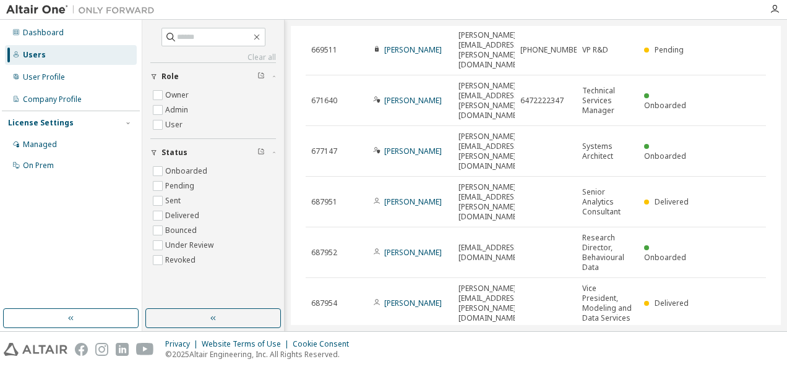
click at [747, 342] on icon at bounding box center [752, 349] width 11 height 15
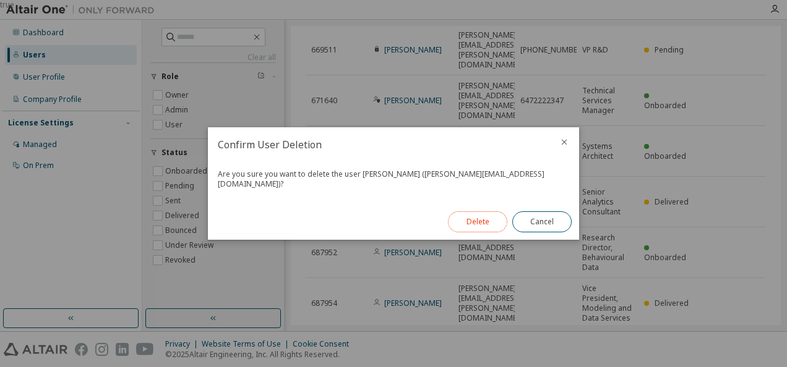
click at [481, 215] on button "Delete" at bounding box center [477, 222] width 59 height 21
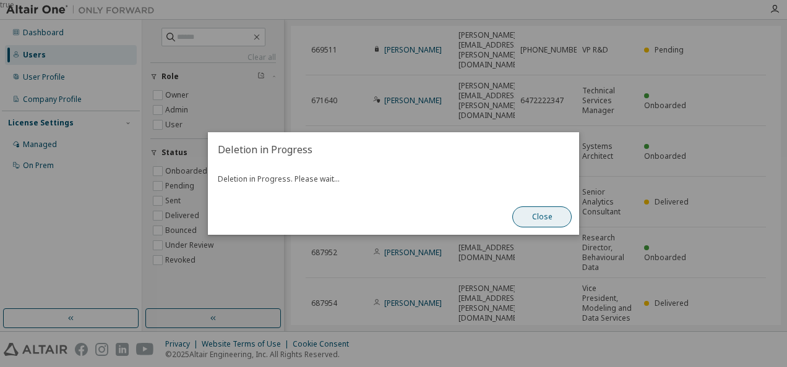
click at [538, 212] on button "Close" at bounding box center [541, 217] width 59 height 21
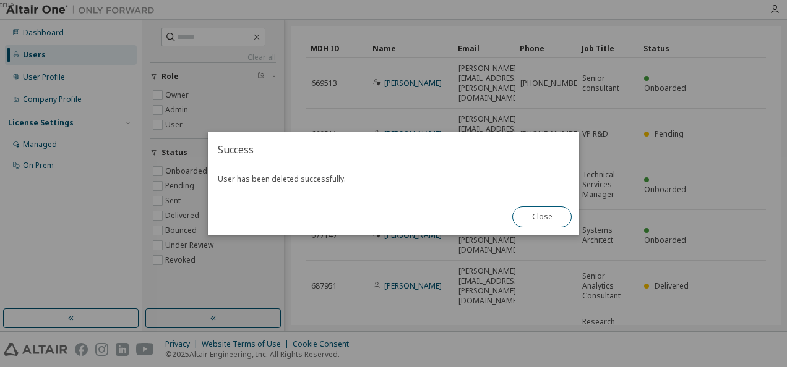
scroll to position [95, 0]
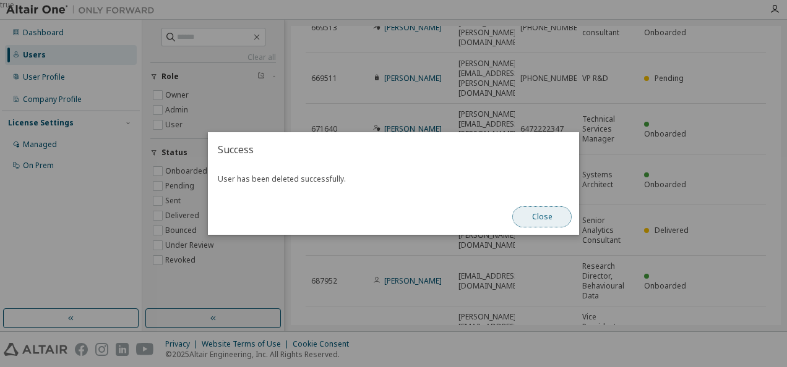
click at [540, 210] on button "Close" at bounding box center [541, 217] width 59 height 21
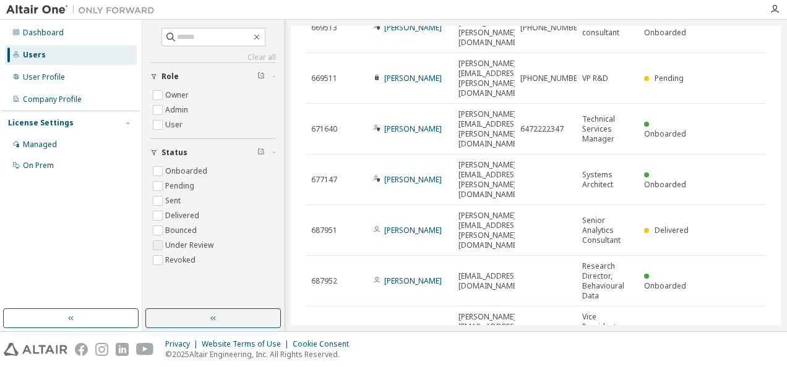
click at [200, 246] on label "Under Review" at bounding box center [190, 245] width 51 height 15
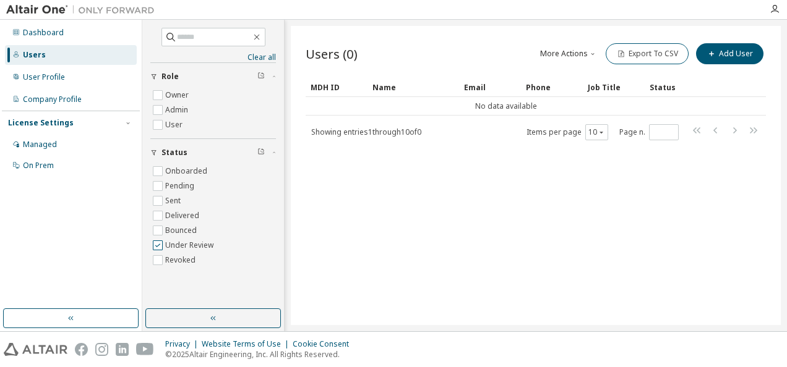
click at [200, 246] on label "Under Review" at bounding box center [190, 245] width 51 height 15
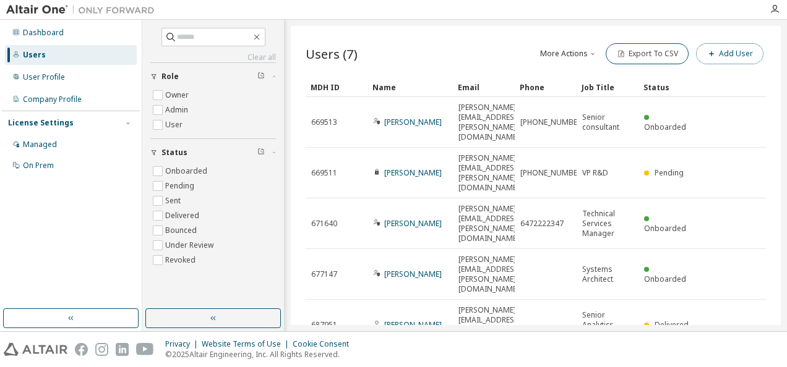
click at [698, 55] on button "Add User" at bounding box center [729, 53] width 67 height 21
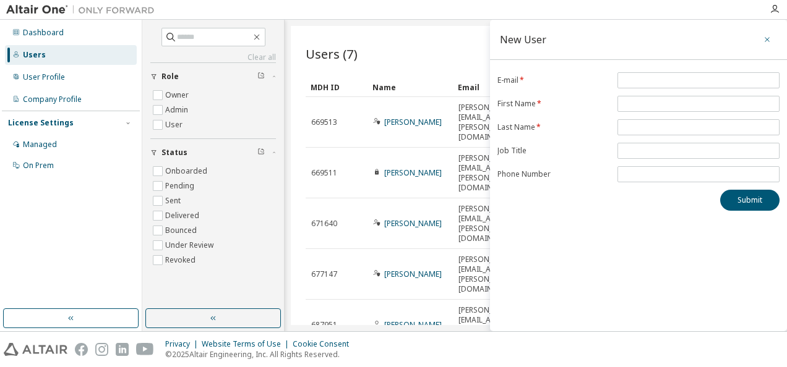
click at [763, 40] on icon "button" at bounding box center [767, 40] width 9 height 10
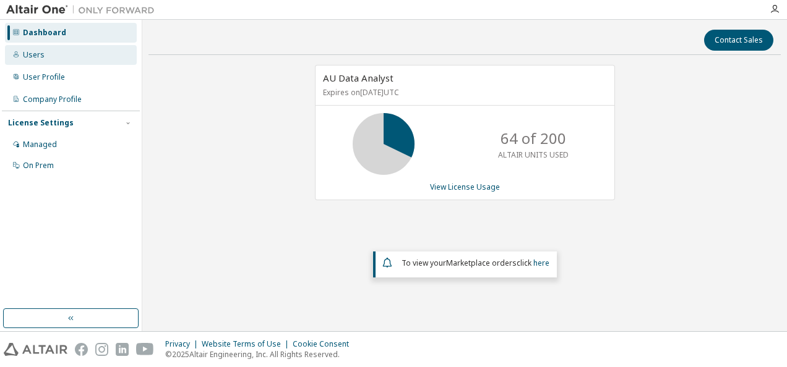
click at [26, 63] on div "Users" at bounding box center [71, 55] width 132 height 20
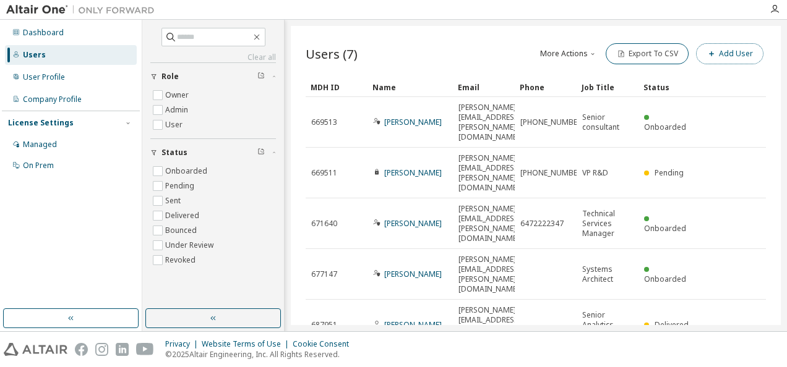
click at [710, 48] on button "Add User" at bounding box center [729, 53] width 67 height 21
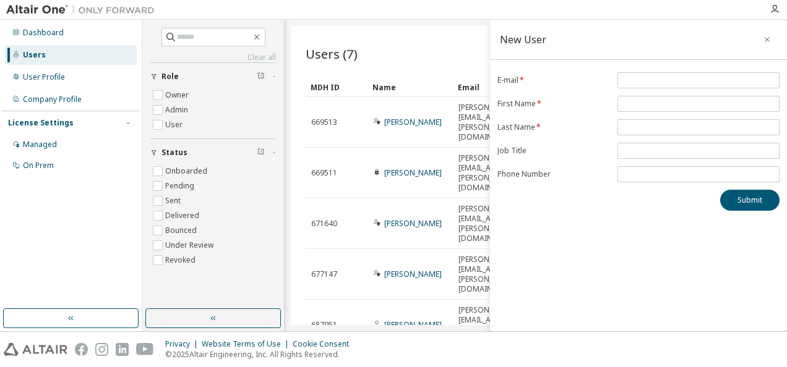
click at [240, 298] on div "Clear all Status Onboarded Pending Sent Delivered Bounced Under Review Revoked …" at bounding box center [213, 165] width 138 height 286
click at [261, 148] on icon "button" at bounding box center [260, 151] width 7 height 7
click at [668, 72] on div "New User E-mail * First Name * Last Name * Job Title Phone Number Submit" at bounding box center [638, 176] width 297 height 312
click at [656, 77] on input "email" at bounding box center [699, 80] width 156 height 10
click at [649, 80] on input "email" at bounding box center [699, 80] width 156 height 10
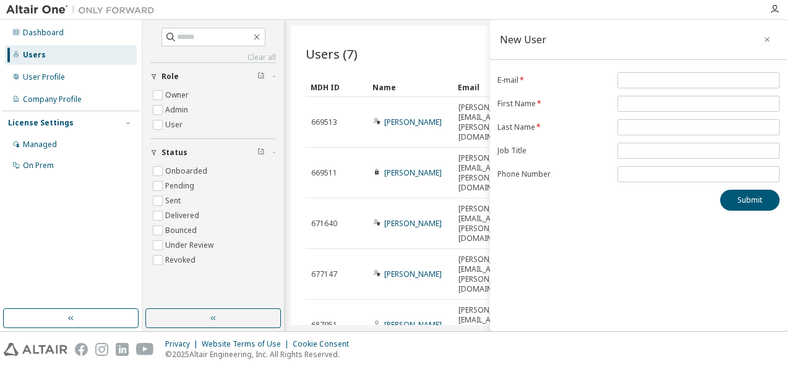
click at [658, 95] on div "E-mail * First Name * Last Name * Job Title Phone Number Submit" at bounding box center [638, 141] width 297 height 139
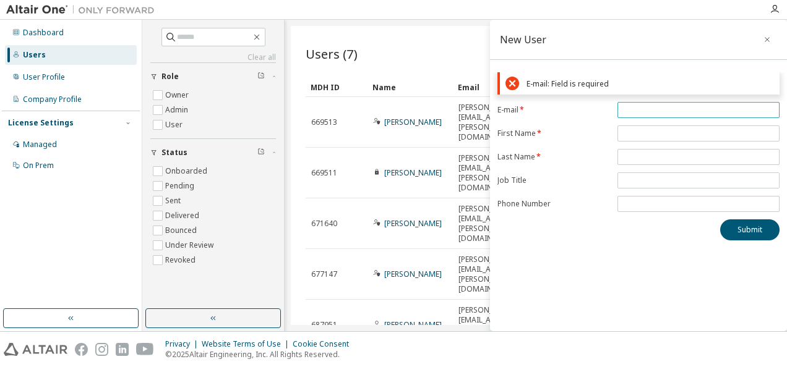
click at [646, 106] on input "email" at bounding box center [699, 110] width 156 height 10
paste input "**********"
type input "**********"
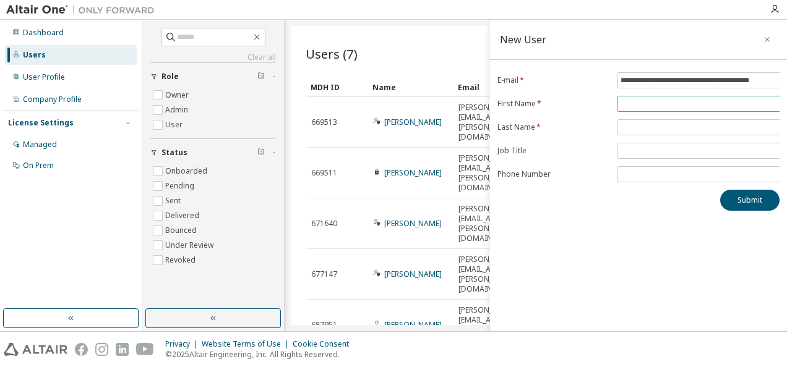
click at [641, 139] on form "**********" at bounding box center [638, 127] width 282 height 110
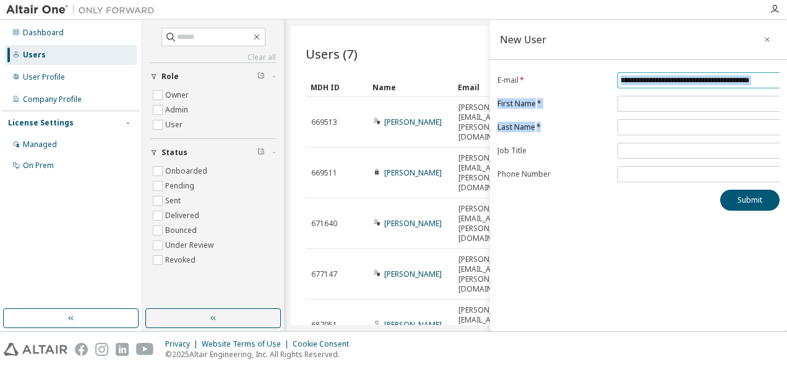
drag, startPoint x: 642, startPoint y: 115, endPoint x: 676, endPoint y: 83, distance: 46.4
click at [676, 83] on form "**********" at bounding box center [638, 127] width 282 height 110
click at [676, 83] on input "**********" at bounding box center [699, 80] width 156 height 10
drag, startPoint x: 689, startPoint y: 82, endPoint x: 614, endPoint y: 81, distance: 75.5
click at [192, 6] on div "**********" at bounding box center [393, 183] width 787 height 367
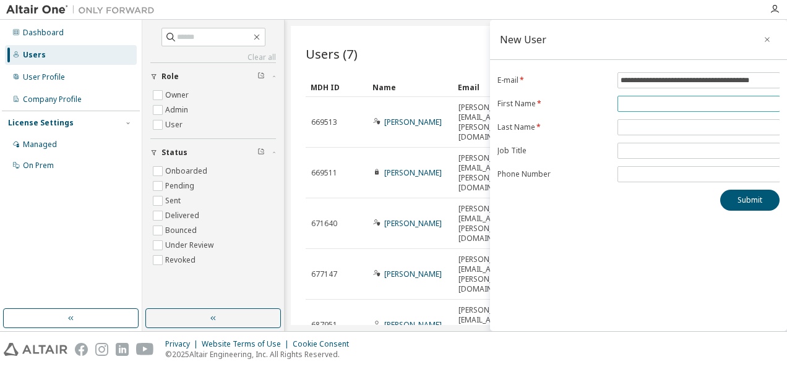
click at [639, 99] on input "text" at bounding box center [699, 104] width 156 height 10
paste input "**********"
type input "**********"
click at [638, 131] on span at bounding box center [698, 127] width 162 height 16
click at [640, 124] on input "text" at bounding box center [699, 127] width 156 height 10
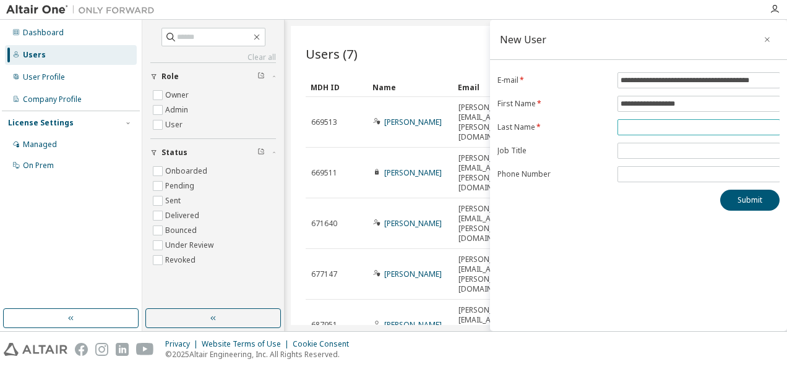
paste input "**********"
type input "**********"
click at [691, 107] on input "**********" at bounding box center [699, 104] width 156 height 10
type input "*********"
drag, startPoint x: 658, startPoint y: 127, endPoint x: 580, endPoint y: 129, distance: 78.0
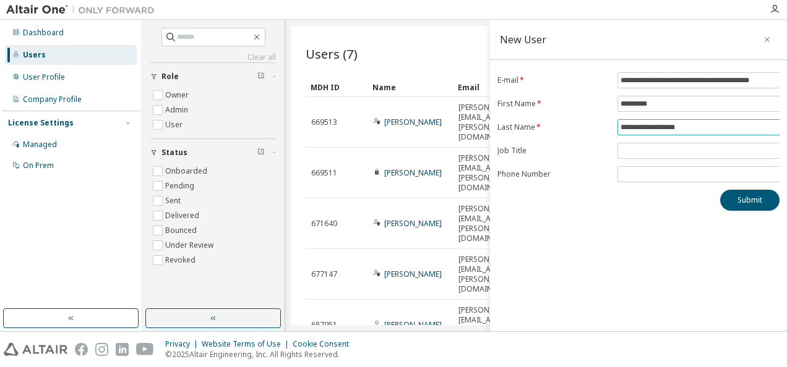
click at [580, 129] on form "**********" at bounding box center [638, 127] width 282 height 110
type input "********"
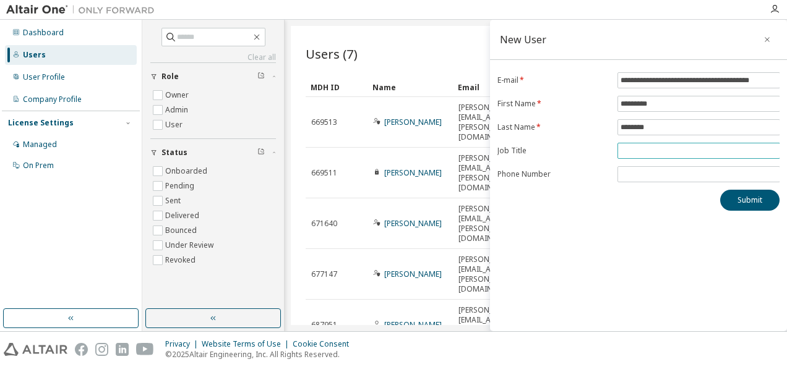
click at [628, 144] on span at bounding box center [698, 151] width 162 height 16
click at [629, 147] on input "text" at bounding box center [699, 151] width 156 height 10
paste input "**********"
type input "**********"
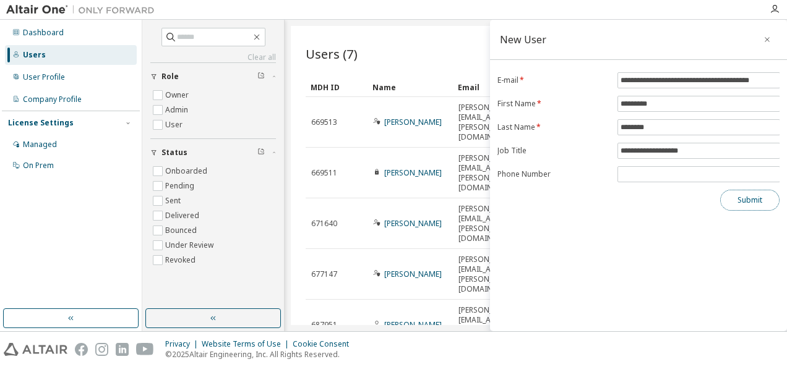
click at [749, 194] on button "Submit" at bounding box center [749, 200] width 59 height 21
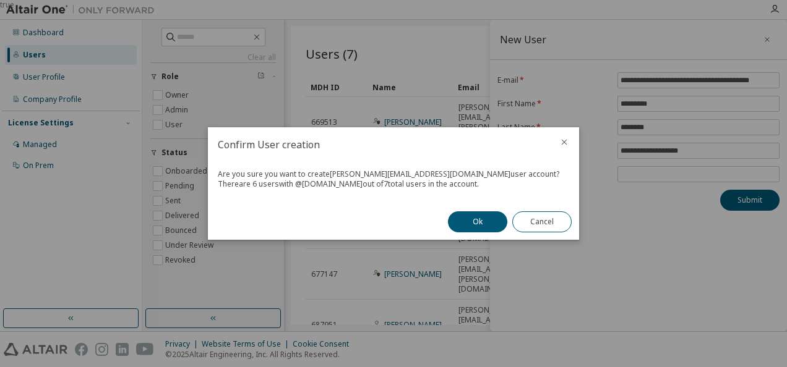
click at [491, 174] on div "Are you sure you want to create [PERSON_NAME][EMAIL_ADDRESS][DOMAIN_NAME] user …" at bounding box center [393, 175] width 351 height 10
click at [470, 222] on button "Ok" at bounding box center [477, 222] width 59 height 21
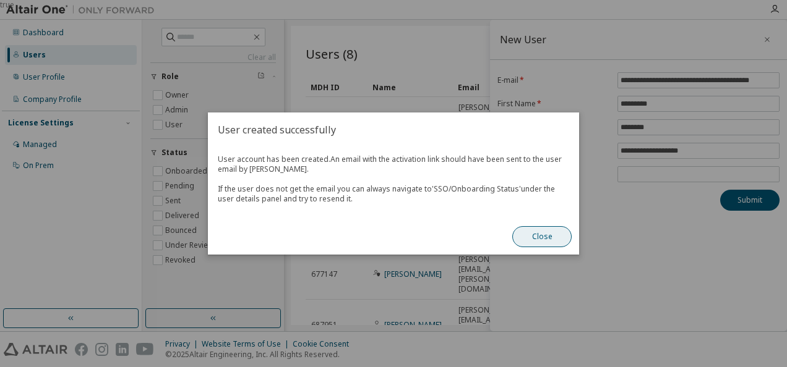
click at [534, 237] on button "Close" at bounding box center [541, 236] width 59 height 21
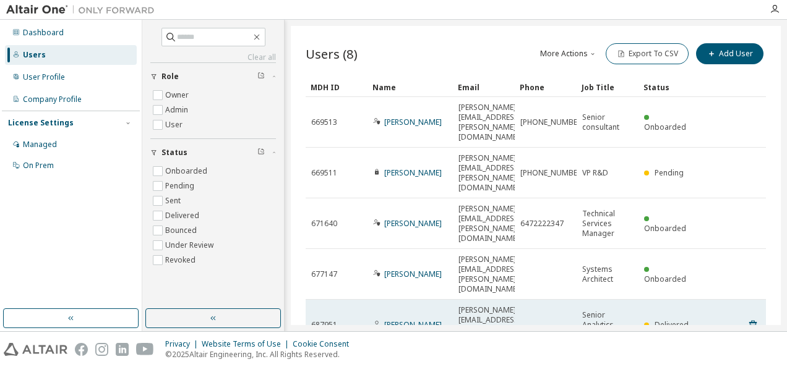
scroll to position [126, 0]
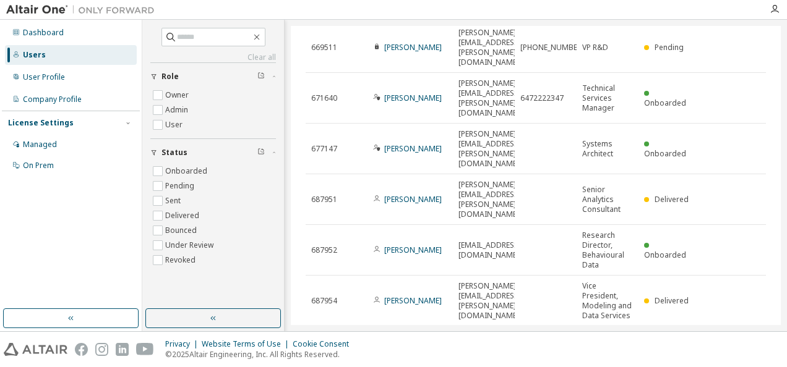
click at [360, 327] on td "689138" at bounding box center [337, 347] width 62 height 41
click at [401, 341] on link "[PERSON_NAME]" at bounding box center [413, 346] width 58 height 11
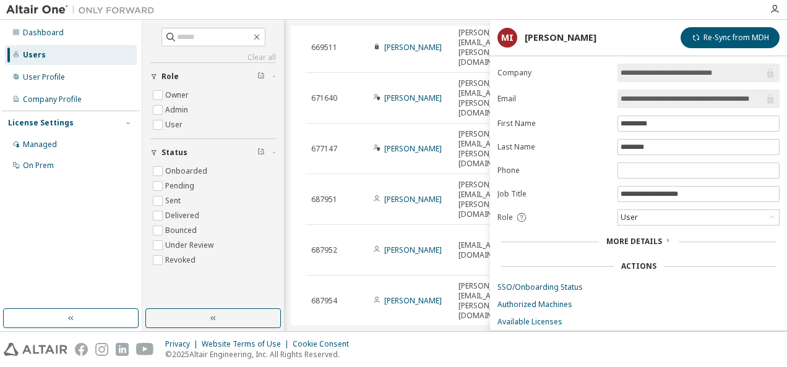
scroll to position [27, 0]
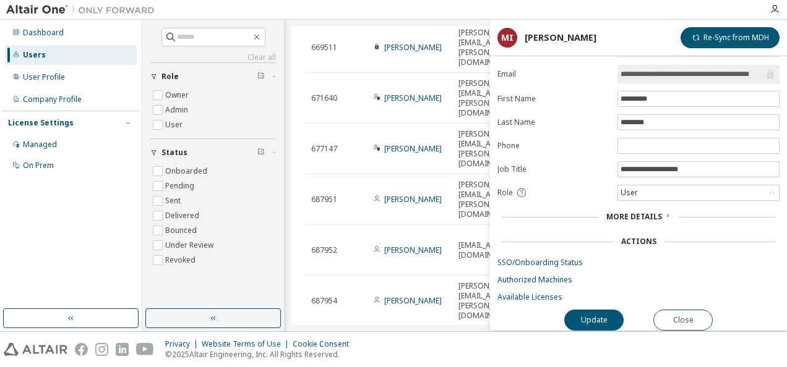
click at [635, 212] on span "More Details" at bounding box center [634, 217] width 56 height 11
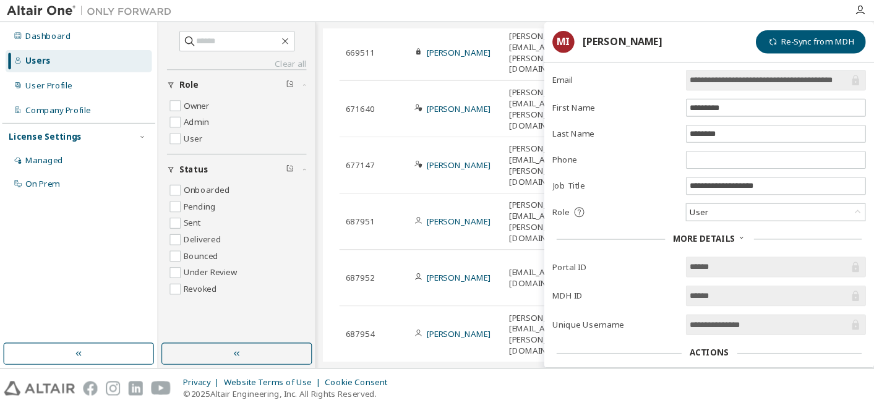
scroll to position [103, 0]
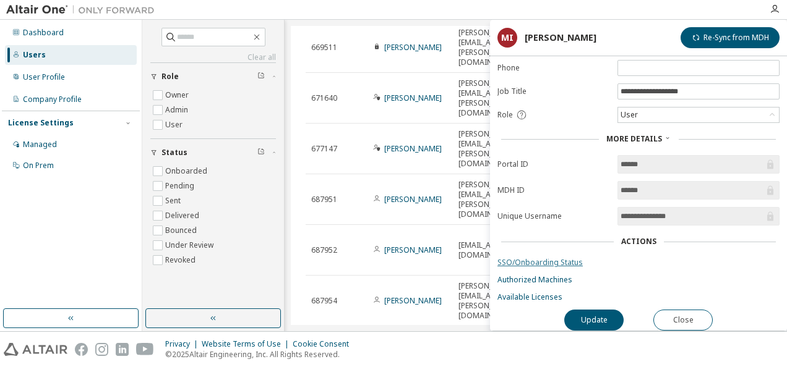
click at [544, 258] on link "SSO/Onboarding Status" at bounding box center [638, 263] width 282 height 10
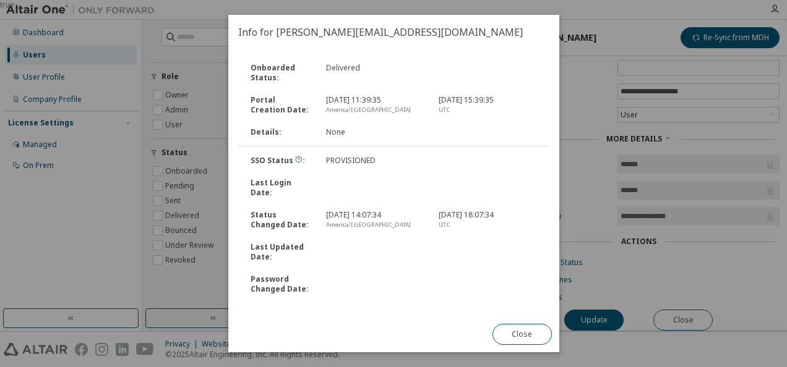
click at [282, 243] on div "Last Updated Date :" at bounding box center [280, 253] width 75 height 20
click at [398, 307] on div "[DATE] 14:07:34 [GEOGRAPHIC_DATA]/[GEOGRAPHIC_DATA]" at bounding box center [374, 317] width 113 height 20
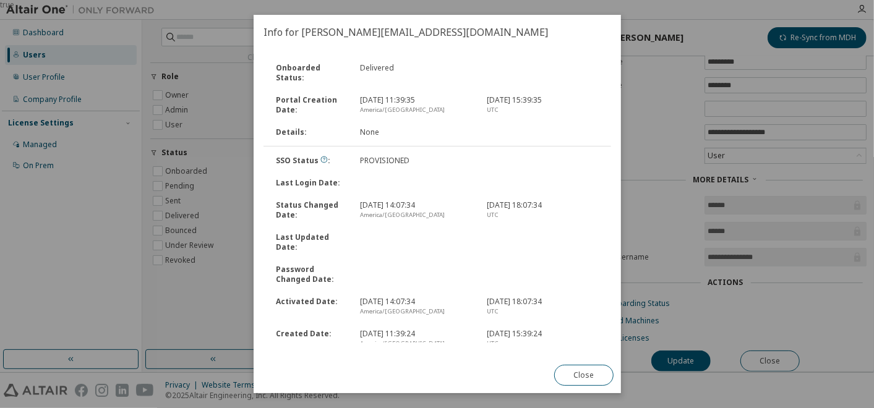
scroll to position [84, 0]
click at [320, 156] on icon at bounding box center [323, 159] width 7 height 7
click at [585, 367] on button "Close" at bounding box center [583, 375] width 59 height 21
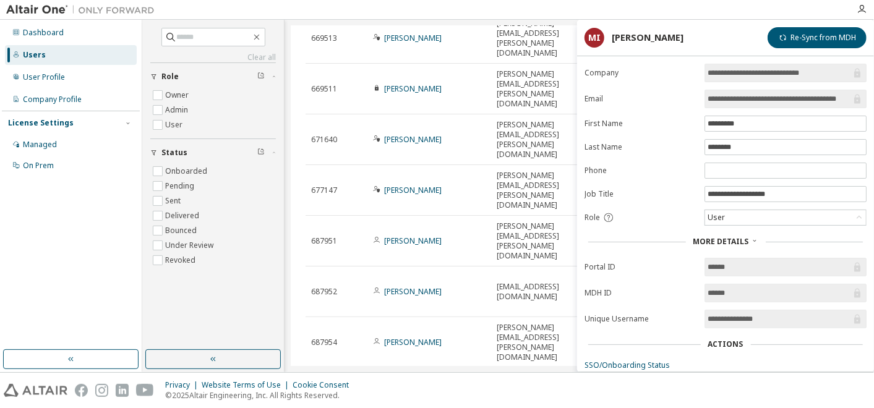
scroll to position [63, 0]
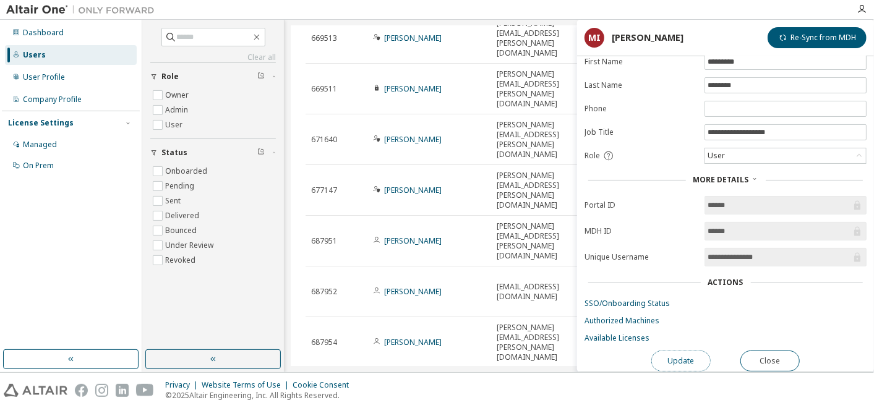
click at [671, 351] on button "Update" at bounding box center [680, 361] width 59 height 21
click at [56, 5] on img at bounding box center [83, 10] width 155 height 12
click at [48, 9] on img at bounding box center [83, 10] width 155 height 12
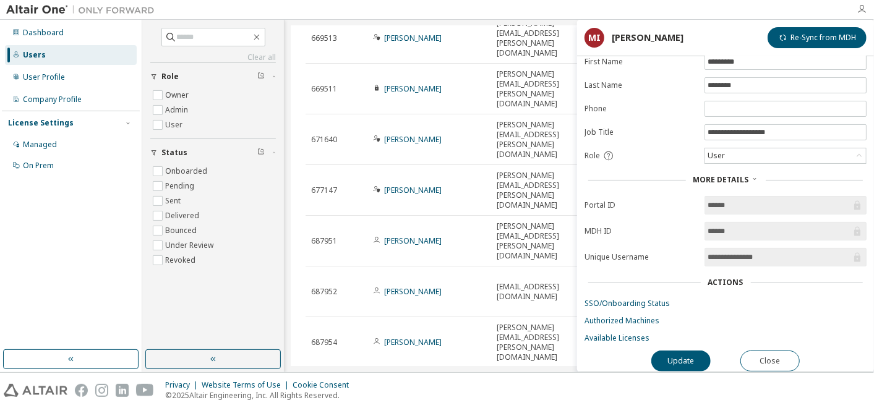
click at [786, 5] on icon "button" at bounding box center [862, 9] width 10 height 10
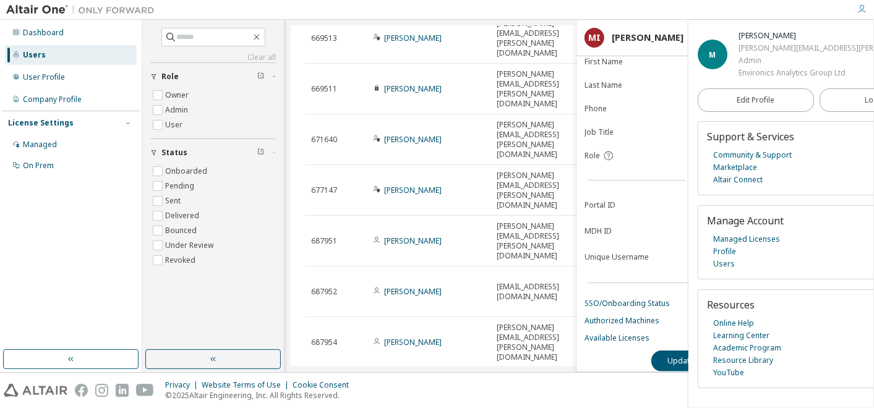
scroll to position [0, 0]
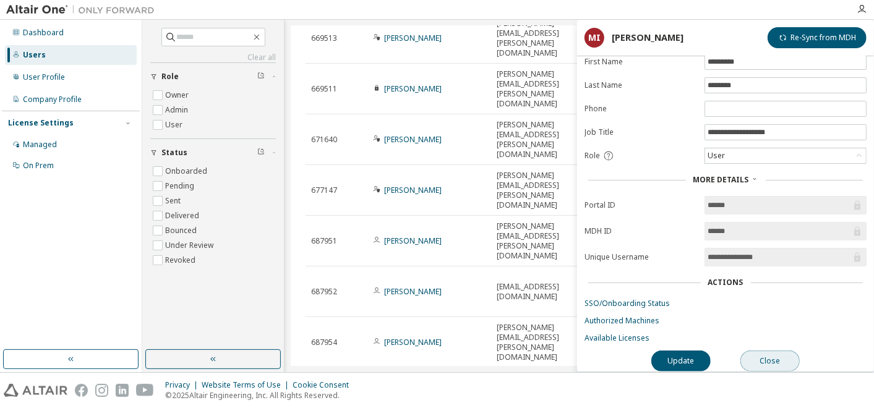
click at [784, 351] on button "Close" at bounding box center [770, 361] width 59 height 21
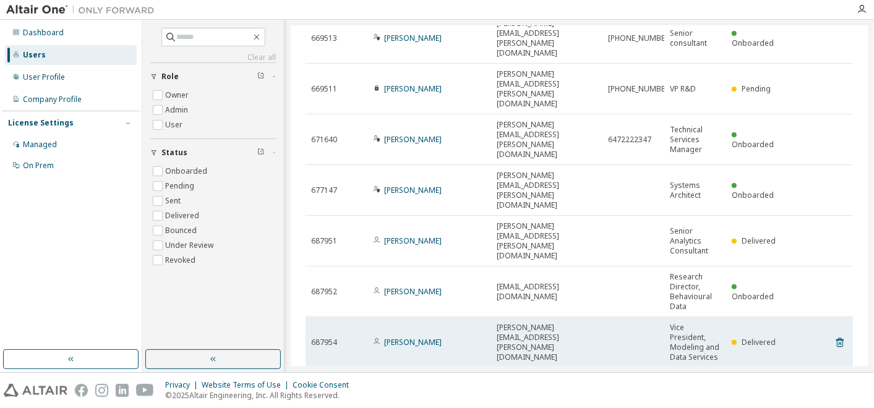
click at [747, 317] on td "Delivered" at bounding box center [757, 342] width 62 height 51
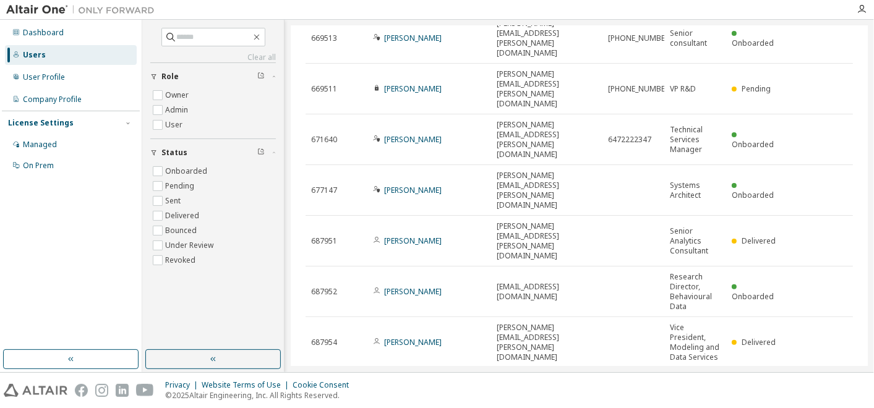
click at [466, 367] on div "[PERSON_NAME]" at bounding box center [429, 389] width 113 height 10
drag, startPoint x: 466, startPoint y: 293, endPoint x: 452, endPoint y: 299, distance: 15.3
click at [452, 367] on td "[PERSON_NAME]" at bounding box center [429, 388] width 124 height 41
click at [264, 152] on icon "button" at bounding box center [260, 151] width 7 height 7
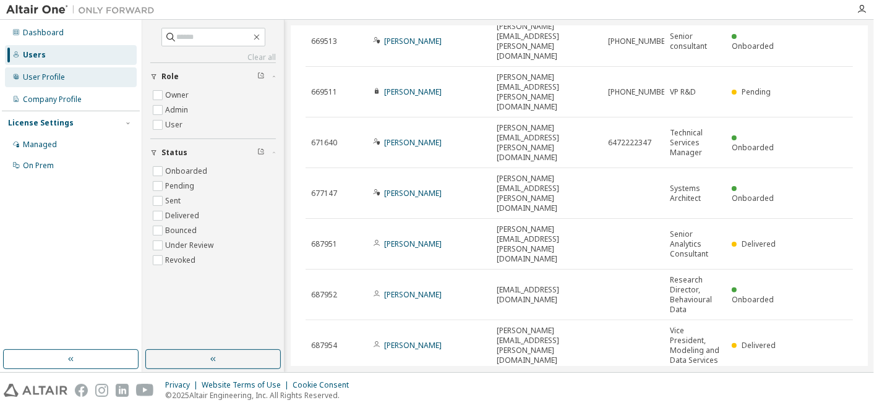
click at [35, 80] on div "User Profile" at bounding box center [44, 77] width 42 height 10
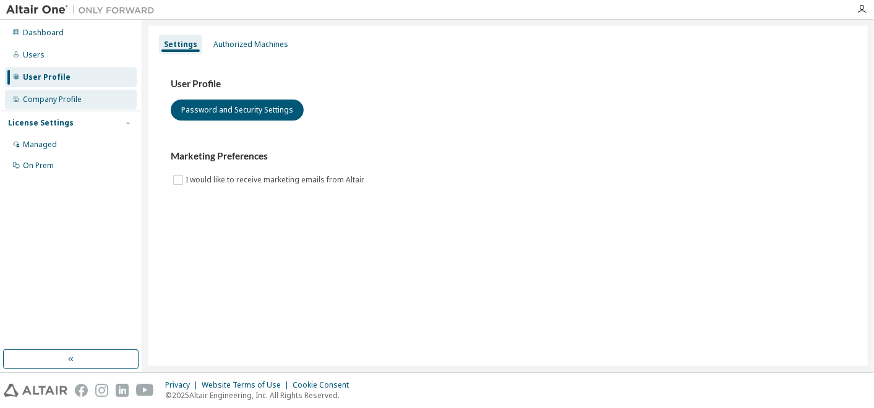
click at [41, 92] on div "Company Profile" at bounding box center [71, 100] width 132 height 20
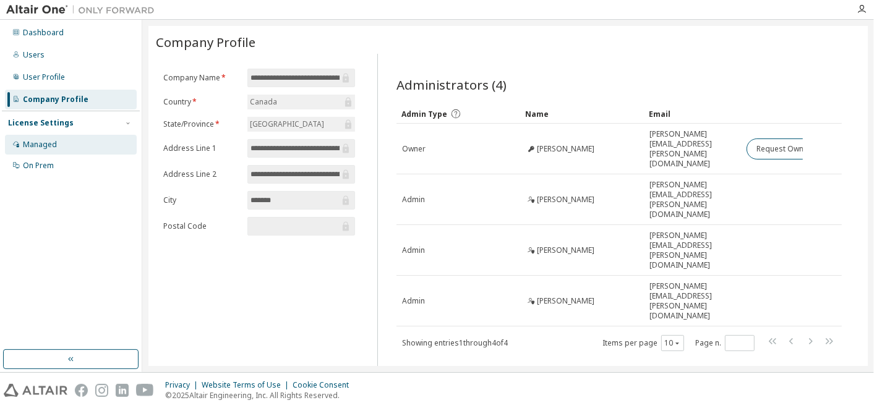
click at [49, 136] on div "Managed" at bounding box center [71, 145] width 132 height 20
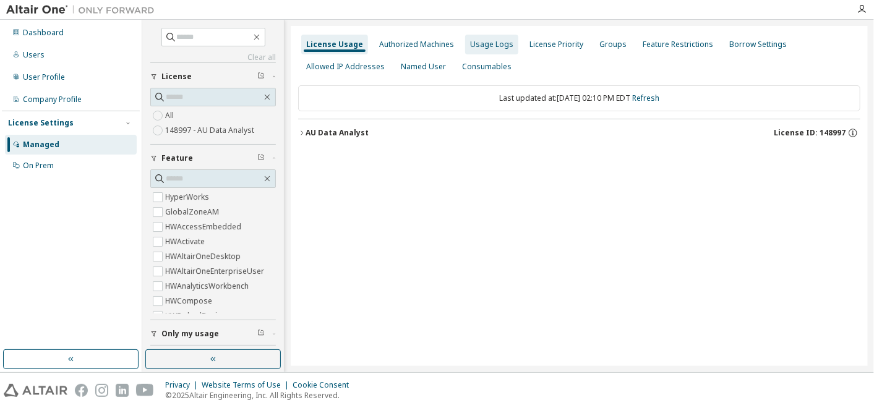
click at [476, 45] on div "Usage Logs" at bounding box center [491, 45] width 43 height 10
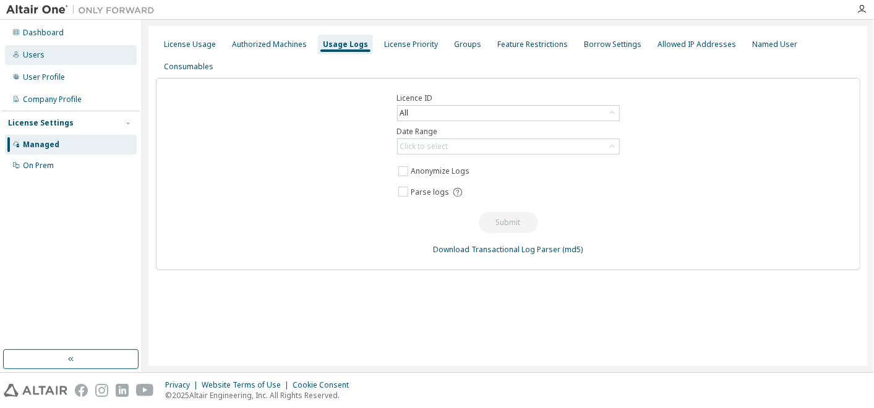
click at [62, 48] on div "Users" at bounding box center [71, 55] width 132 height 20
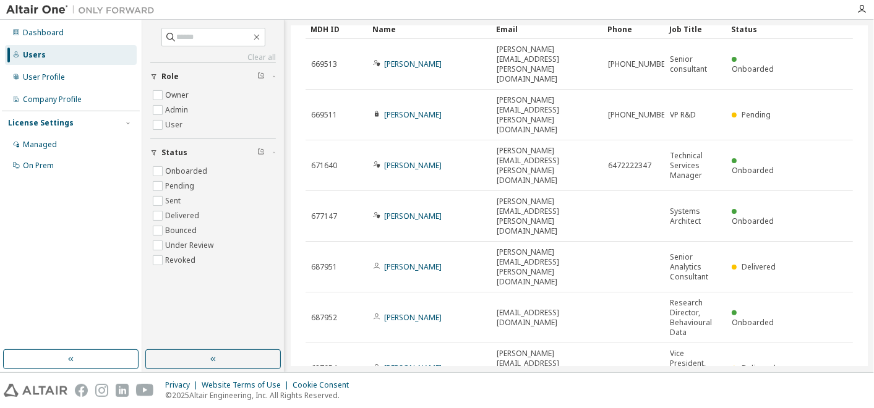
scroll to position [59, 0]
click at [174, 131] on label "User" at bounding box center [175, 125] width 20 height 15
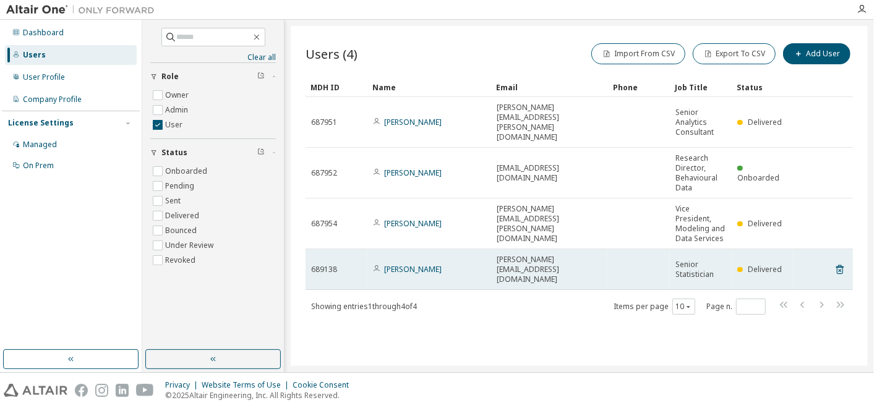
click at [475, 249] on td "[PERSON_NAME]" at bounding box center [429, 269] width 124 height 41
click at [556, 264] on td "[PERSON_NAME][EMAIL_ADDRESS][DOMAIN_NAME]" at bounding box center [549, 269] width 117 height 41
click at [403, 264] on link "[PERSON_NAME]" at bounding box center [413, 269] width 58 height 11
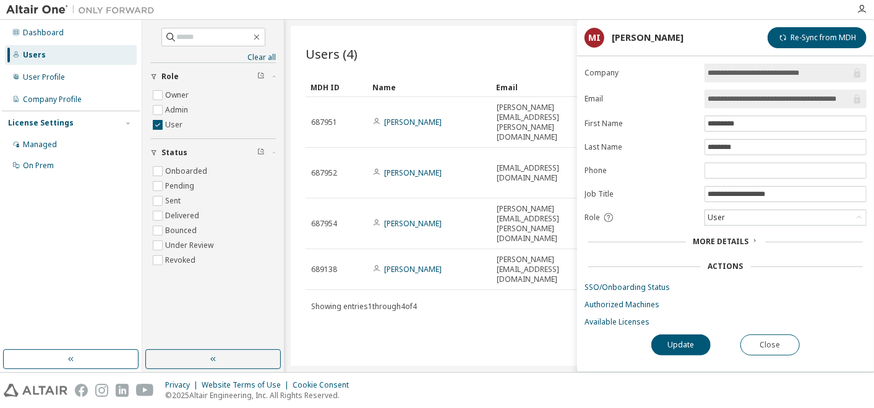
click at [729, 236] on span "More Details" at bounding box center [722, 241] width 56 height 11
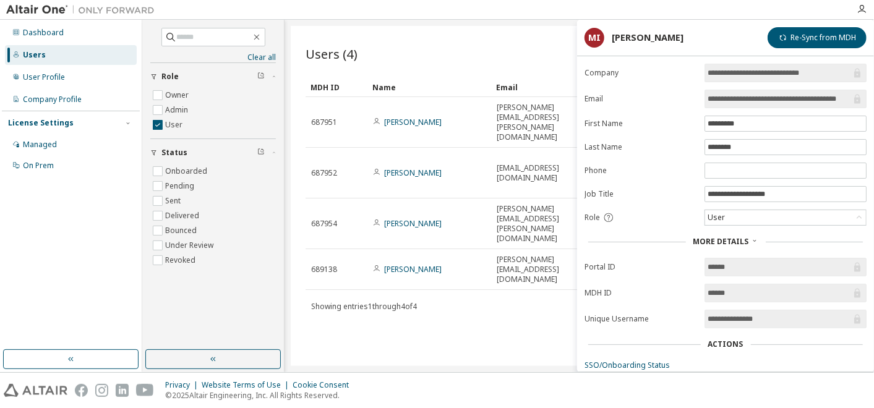
scroll to position [63, 0]
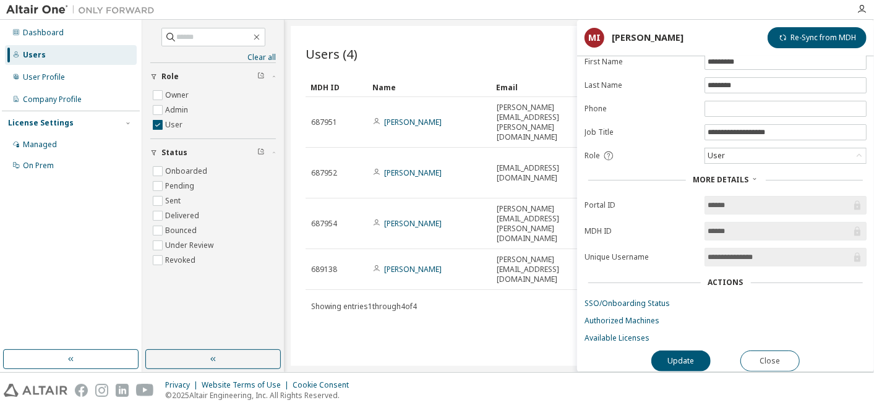
click at [727, 278] on div "Actions" at bounding box center [725, 283] width 35 height 10
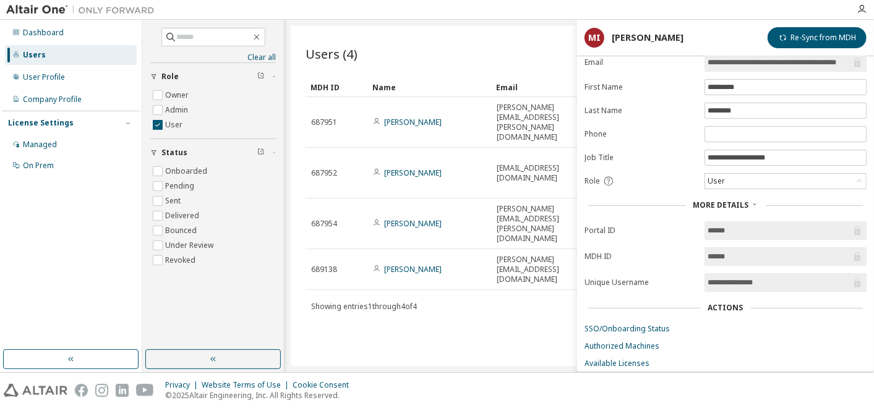
scroll to position [0, 0]
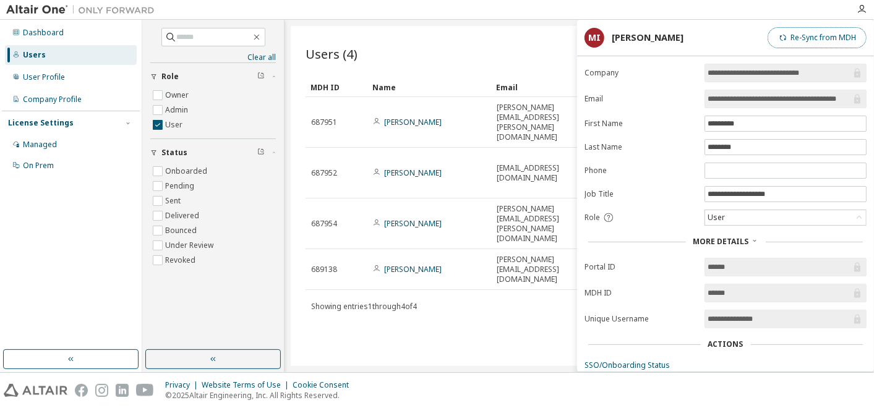
click at [786, 43] on button "Re-Sync from MDH" at bounding box center [817, 37] width 99 height 21
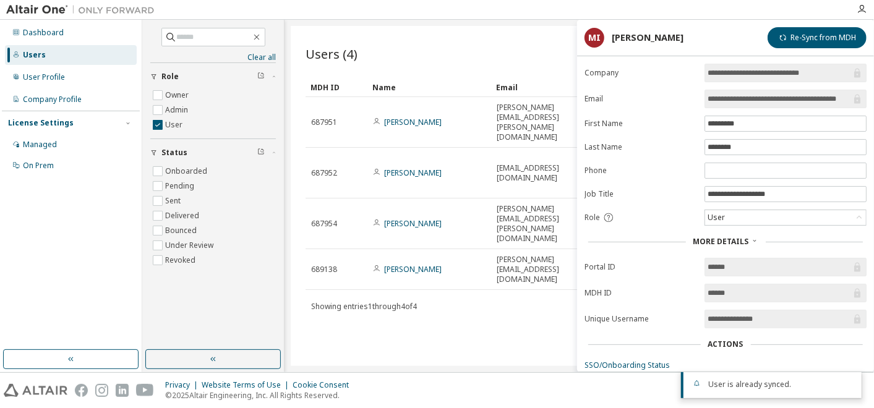
scroll to position [63, 0]
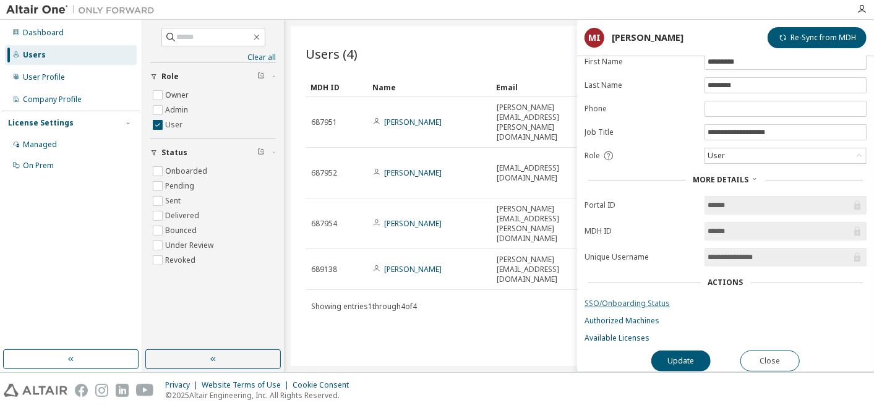
click at [646, 299] on link "SSO/Onboarding Status" at bounding box center [726, 304] width 282 height 10
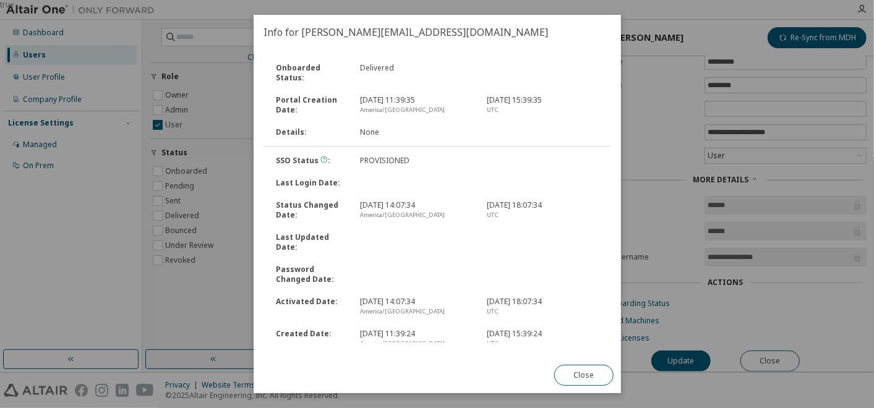
click at [320, 156] on icon at bounding box center [323, 159] width 7 height 7
click at [580, 367] on button "Close" at bounding box center [583, 375] width 59 height 21
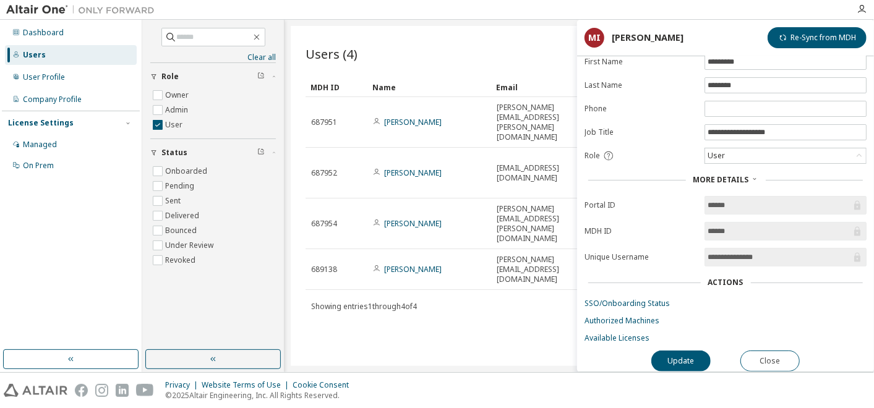
click at [496, 309] on div "Users (4) Import From CSV Export To CSV Add User Clear Load Save Save As Field …" at bounding box center [579, 196] width 577 height 340
click at [774, 345] on div "**********" at bounding box center [725, 187] width 297 height 370
click at [776, 351] on button "Close" at bounding box center [770, 361] width 59 height 21
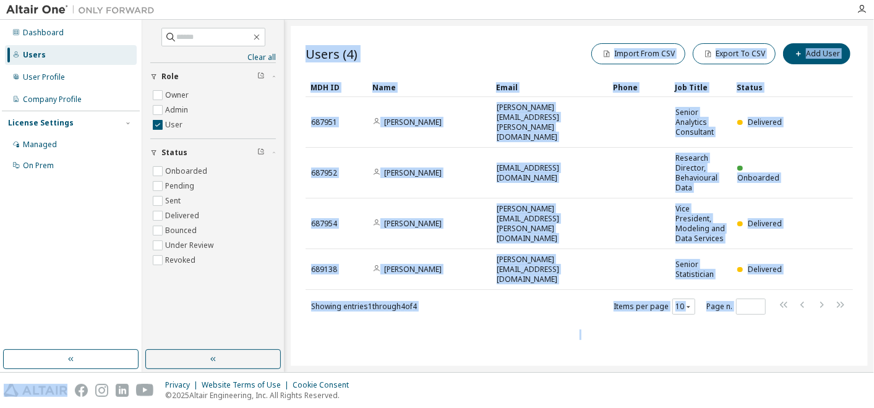
click at [776, 348] on div "Users (4) Import From CSV Export To CSV Add User Clear Load Save Save As Field …" at bounding box center [579, 196] width 577 height 340
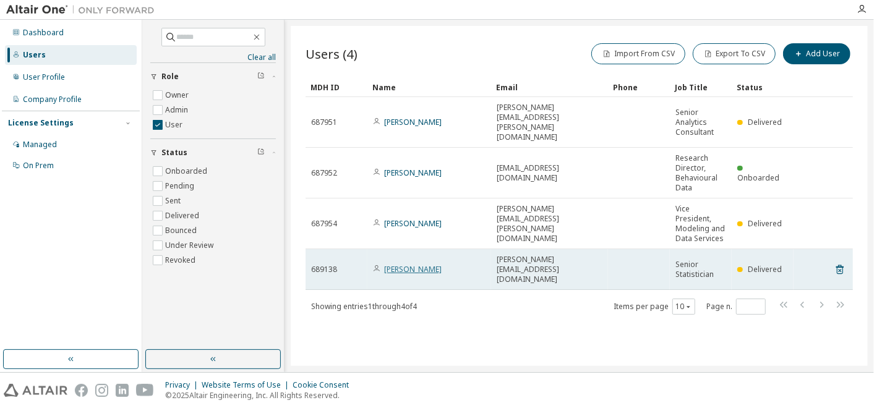
click at [394, 264] on link "[PERSON_NAME]" at bounding box center [413, 269] width 58 height 11
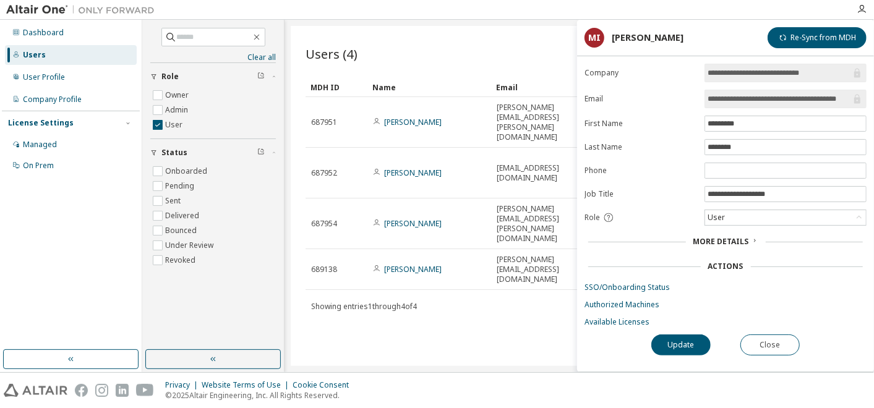
click at [724, 236] on span "More Details" at bounding box center [722, 241] width 56 height 11
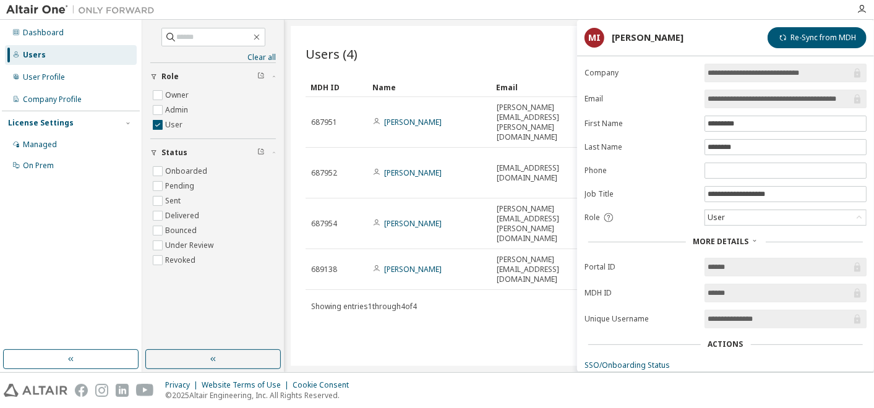
click at [536, 52] on div "Users (4) Import From CSV Export To CSV Add User" at bounding box center [580, 54] width 548 height 26
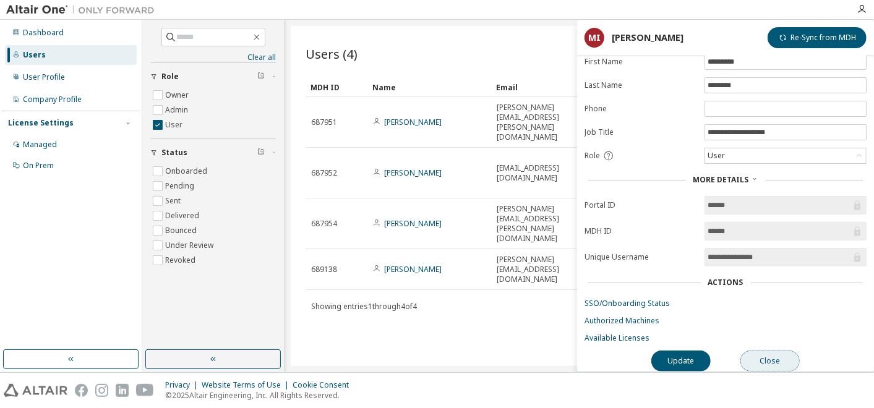
click at [784, 351] on button "Close" at bounding box center [770, 361] width 59 height 21
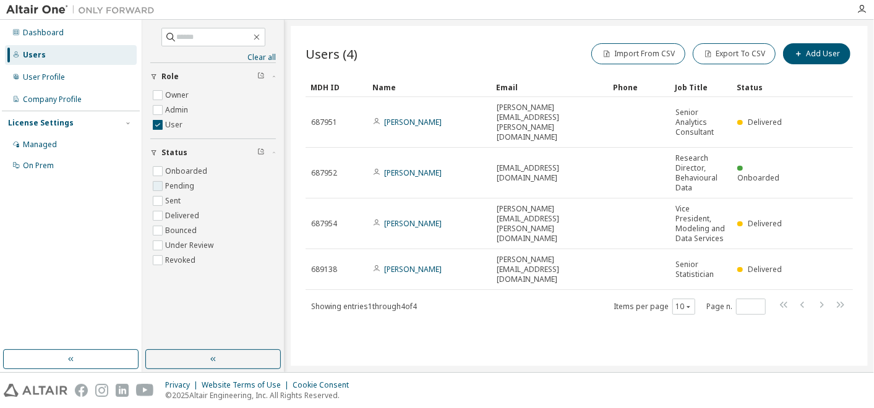
click at [217, 190] on span "Pending" at bounding box center [213, 186] width 126 height 15
click at [189, 212] on label "Delivered" at bounding box center [183, 215] width 37 height 15
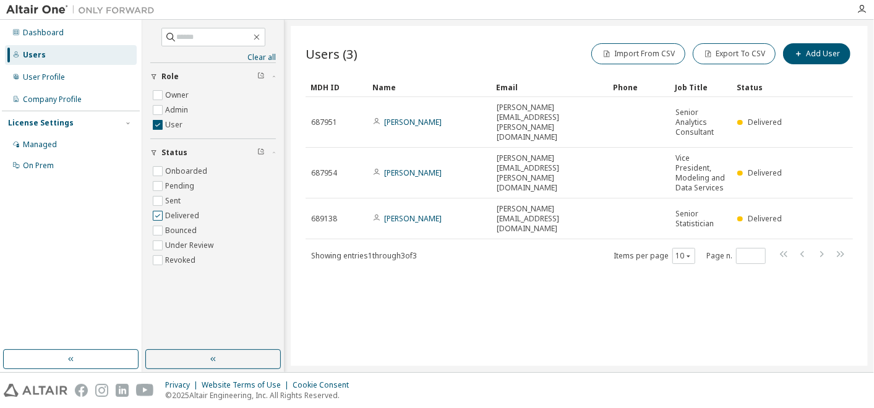
click at [189, 212] on label "Delivered" at bounding box center [183, 215] width 37 height 15
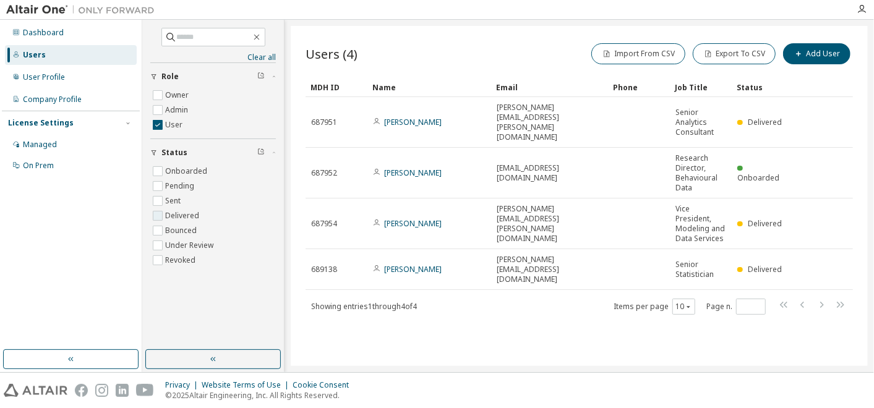
click at [189, 212] on label "Delivered" at bounding box center [183, 215] width 37 height 15
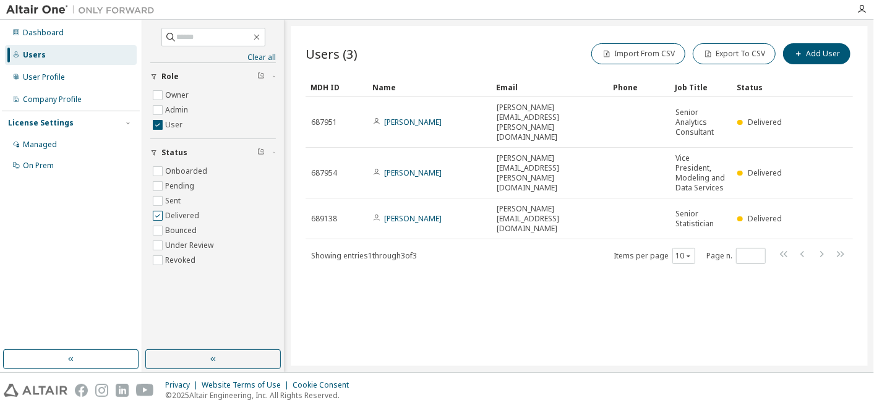
click at [189, 212] on label "Delivered" at bounding box center [183, 215] width 37 height 15
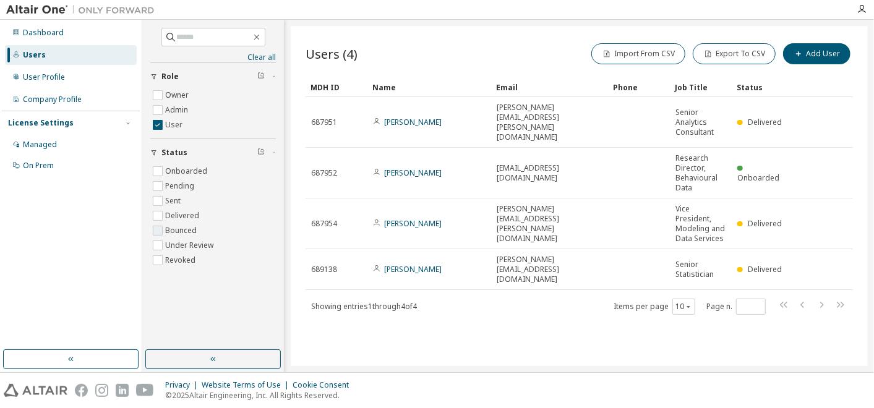
click at [180, 227] on label "Bounced" at bounding box center [182, 230] width 34 height 15
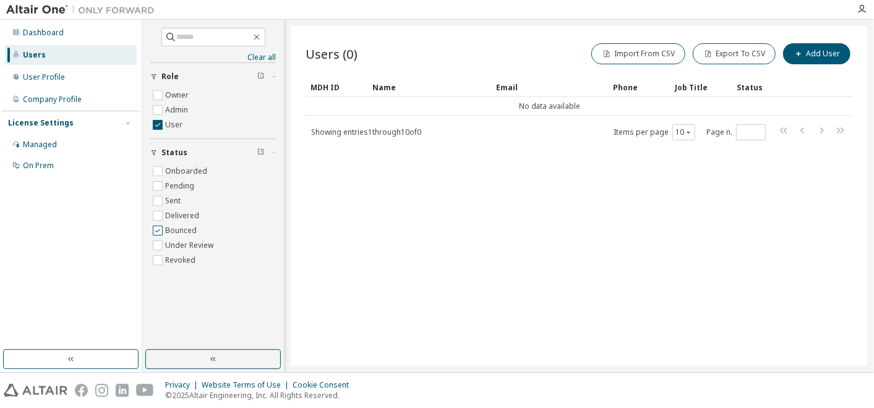
click at [180, 227] on label "Bounced" at bounding box center [182, 230] width 34 height 15
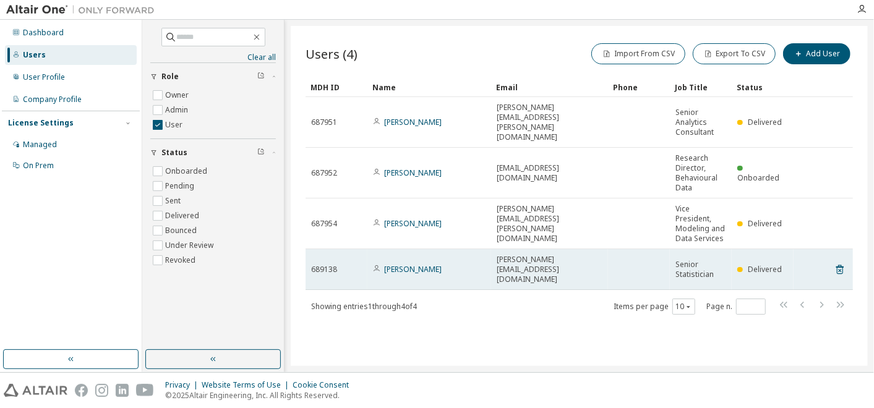
click at [559, 249] on td "[PERSON_NAME][EMAIL_ADDRESS][DOMAIN_NAME]" at bounding box center [549, 269] width 117 height 41
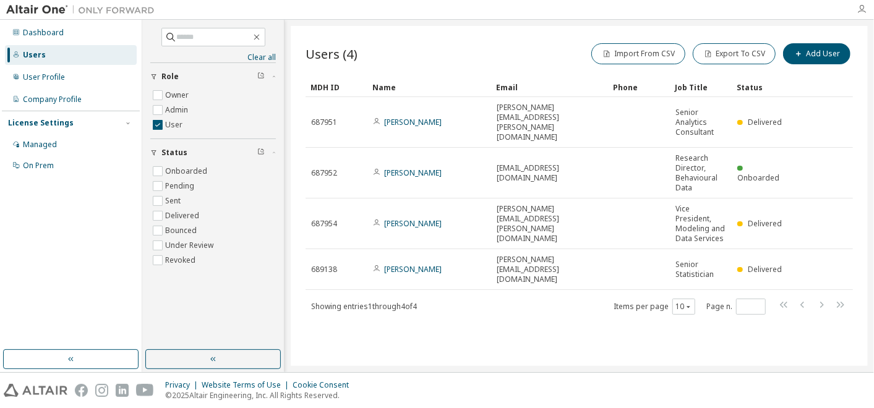
click at [786, 4] on icon "button" at bounding box center [862, 9] width 10 height 10
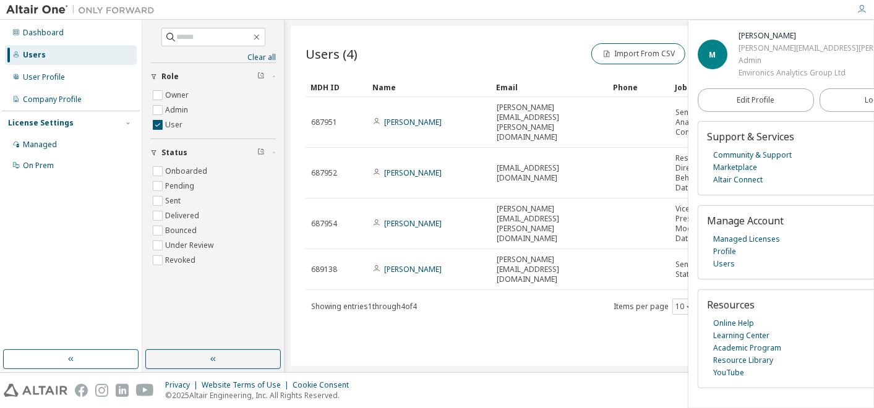
scroll to position [19, 0]
click at [724, 270] on link "Users" at bounding box center [724, 264] width 22 height 12
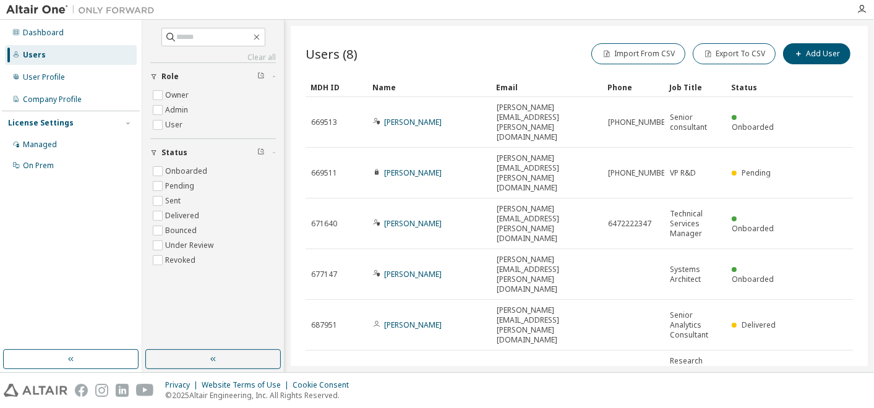
scroll to position [84, 0]
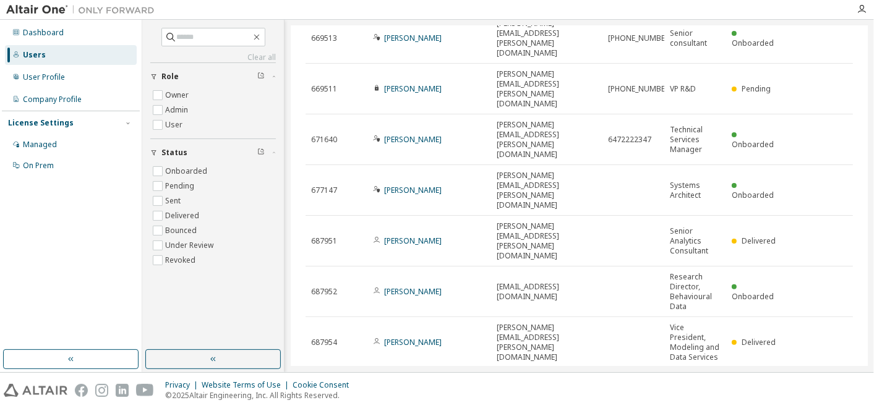
click at [749, 368] on td "Delivered" at bounding box center [757, 388] width 62 height 41
click at [835, 381] on icon at bounding box center [840, 388] width 11 height 15
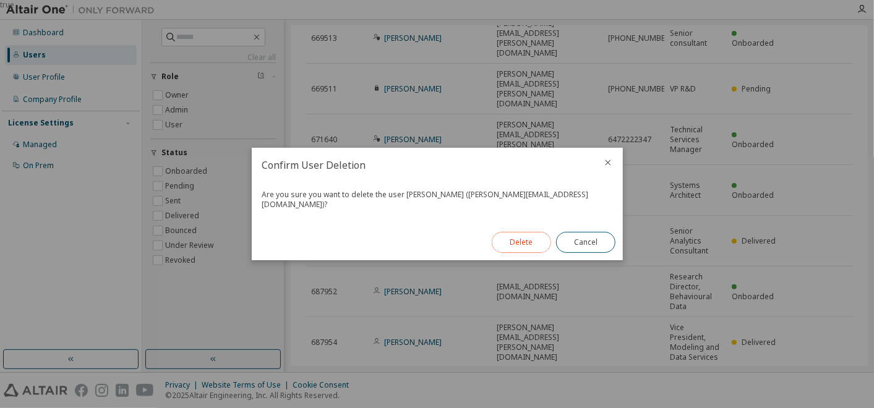
click at [541, 244] on button "Delete" at bounding box center [521, 242] width 59 height 21
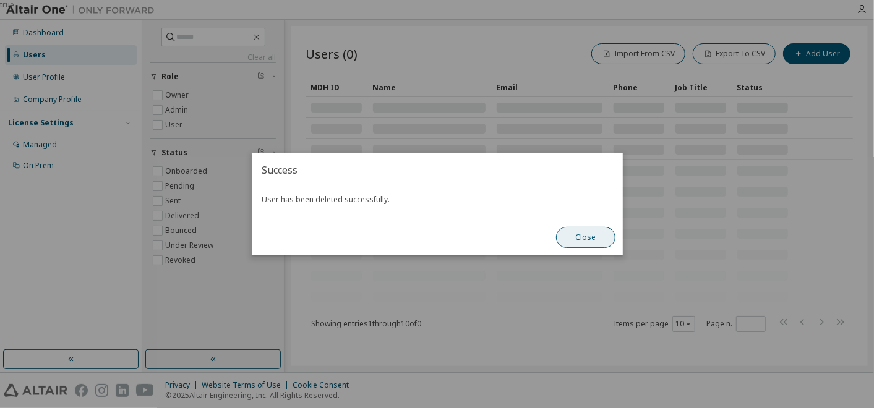
scroll to position [0, 0]
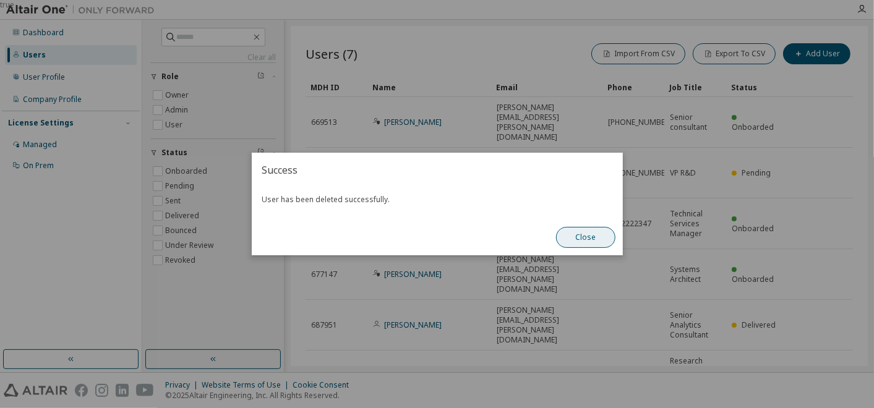
click at [581, 234] on button "Close" at bounding box center [585, 237] width 59 height 21
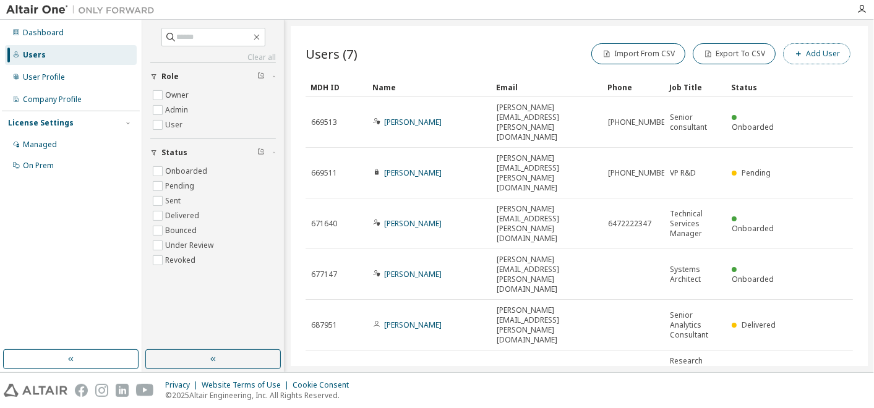
click at [810, 48] on button "Add User" at bounding box center [816, 53] width 67 height 21
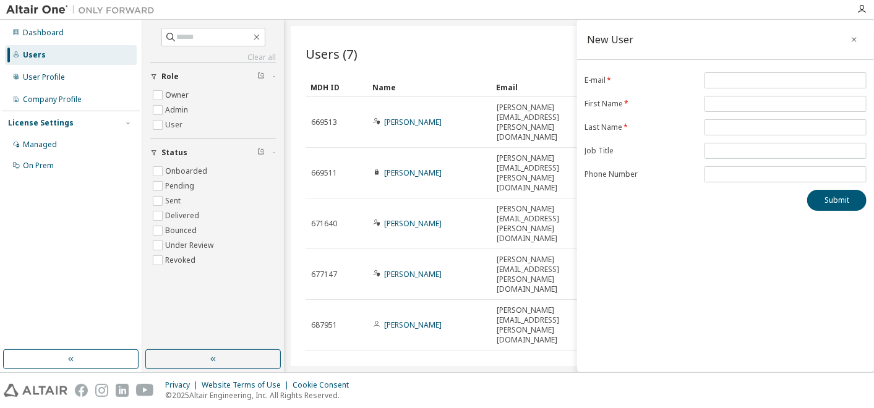
click at [760, 71] on div "New User E-mail * First Name * Last Name * Job Title Phone Number Submit" at bounding box center [725, 196] width 297 height 353
click at [842, 33] on div "New User" at bounding box center [725, 40] width 297 height 40
